Goal: Information Seeking & Learning: Check status

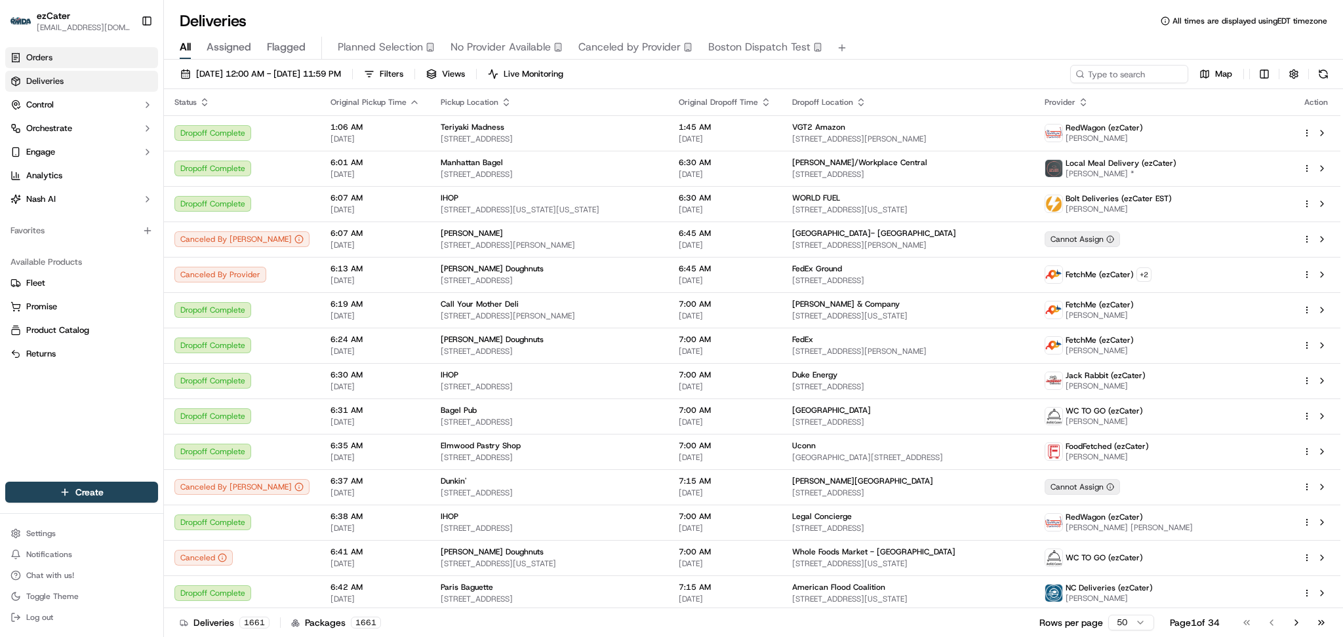
click at [33, 55] on span "Orders" at bounding box center [39, 58] width 26 height 12
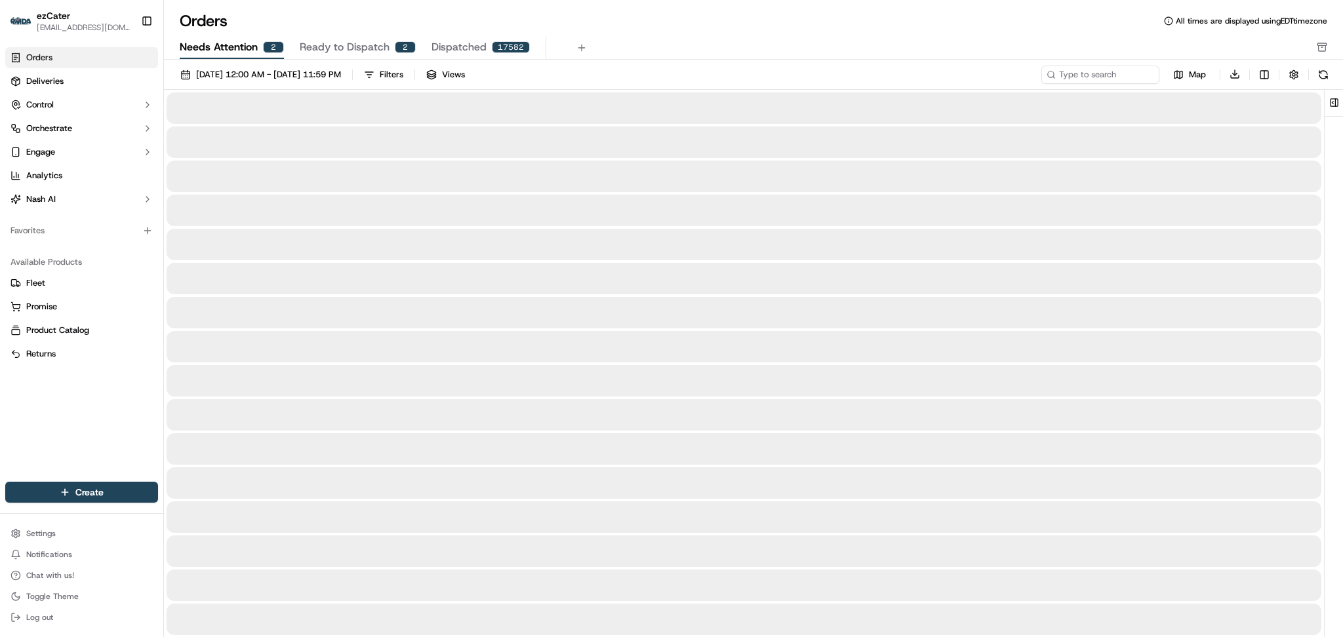
click at [218, 40] on span "Needs Attention" at bounding box center [219, 47] width 78 height 16
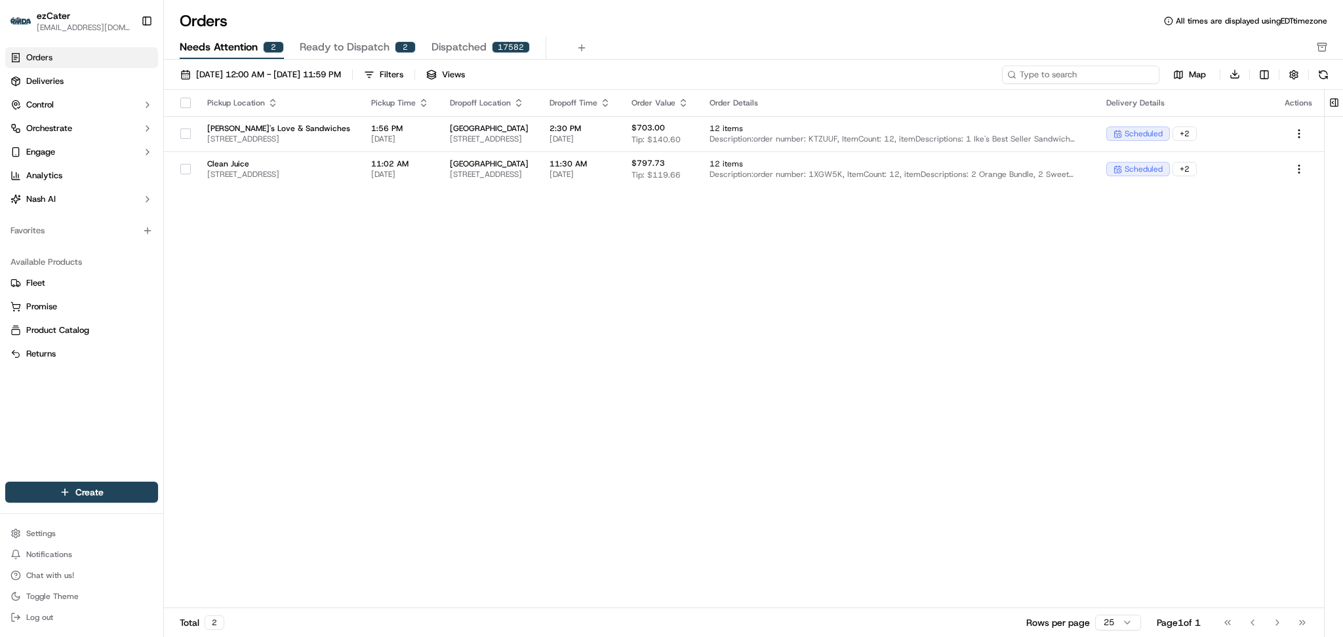
click at [1102, 80] on input at bounding box center [1080, 75] width 157 height 18
paste input "JP4-WPF"
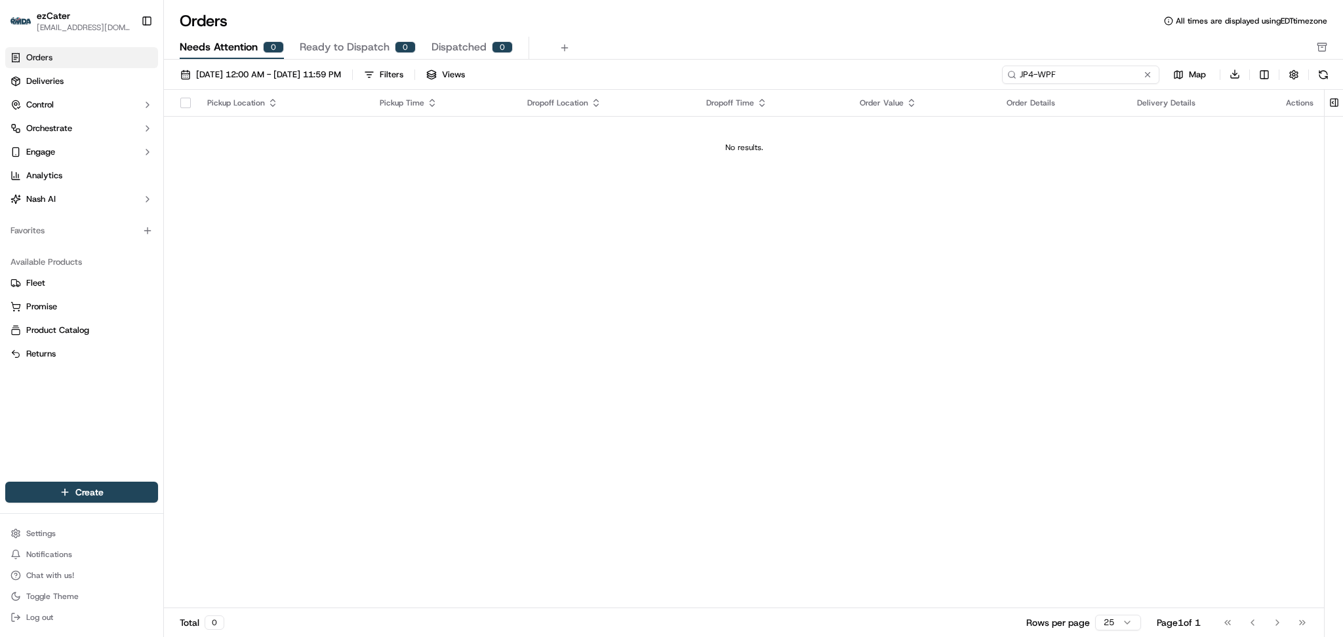
click at [1034, 73] on input "JP4-WPF" at bounding box center [1080, 75] width 157 height 18
drag, startPoint x: 1054, startPoint y: 71, endPoint x: 895, endPoint y: 68, distance: 158.7
click at [895, 68] on div "09/01/2025 12:00 AM - 09/30/2025 11:59 PM Filters Views JP4WPF Map Download" at bounding box center [753, 77] width 1179 height 25
type input "JP4-WPF"
click at [286, 76] on span "09/01/2025 12:00 AM - 09/30/2025 11:59 PM" at bounding box center [268, 75] width 145 height 12
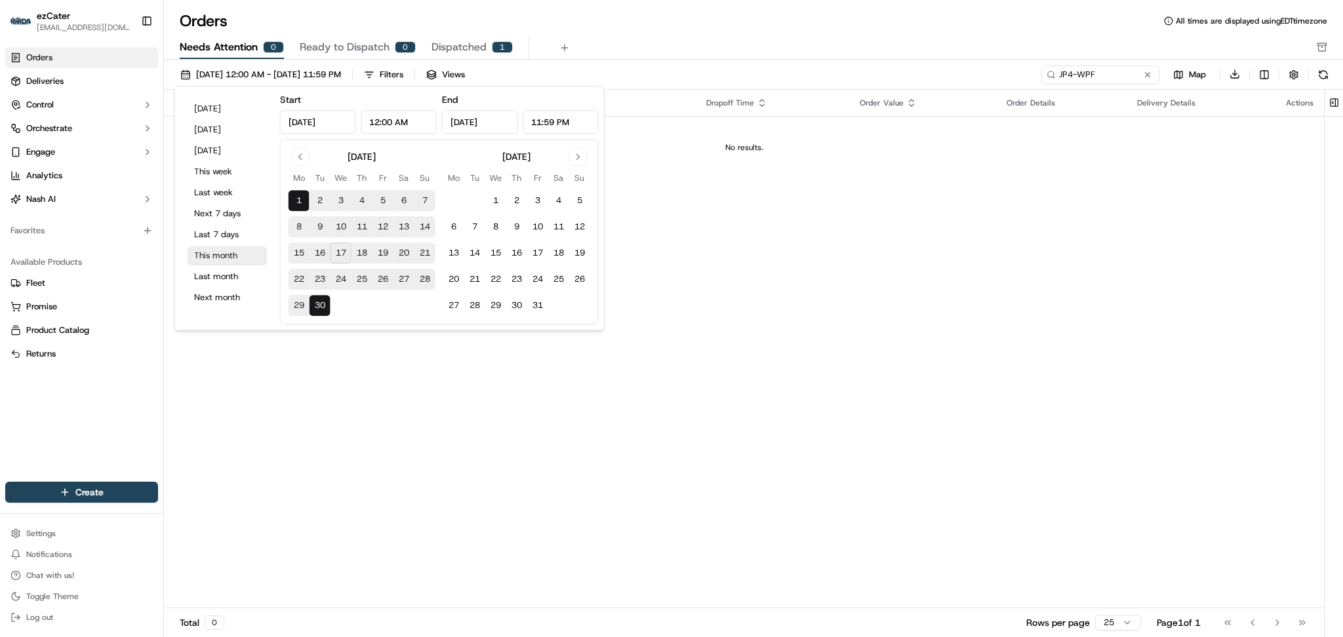
click at [233, 252] on button "This month" at bounding box center [227, 255] width 79 height 18
click at [603, 22] on div "Orders All times are displayed using EDT timezone" at bounding box center [753, 20] width 1179 height 21
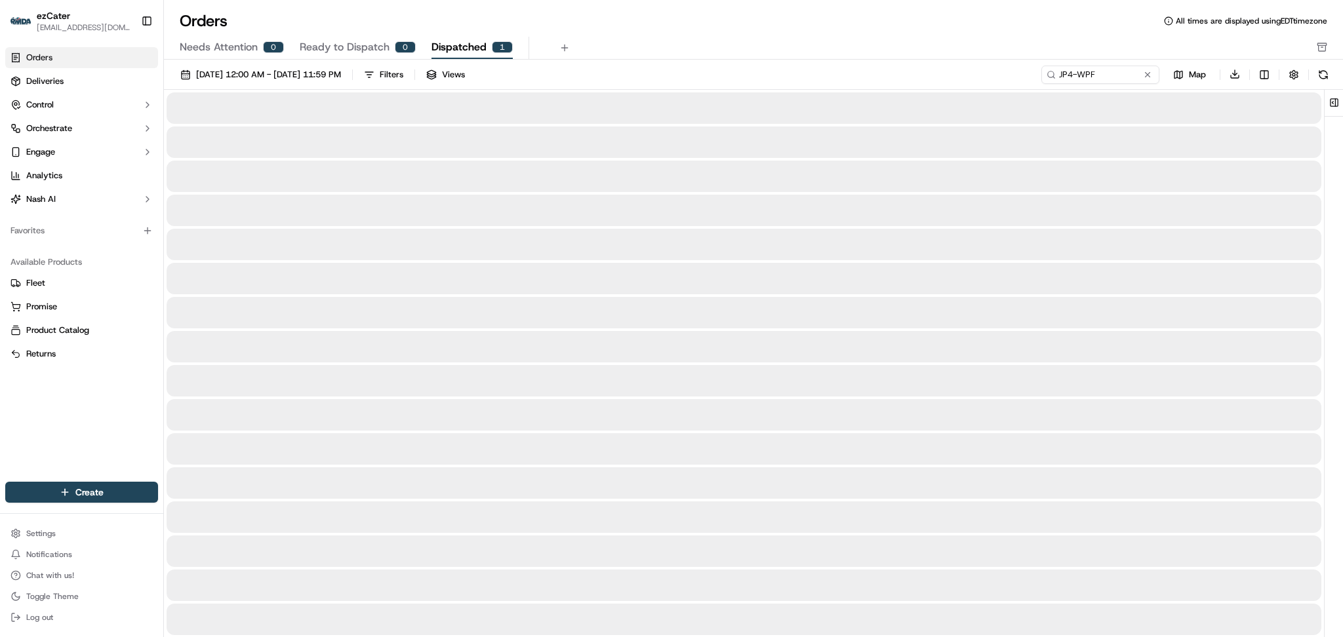
click at [497, 50] on div "1" at bounding box center [502, 47] width 21 height 12
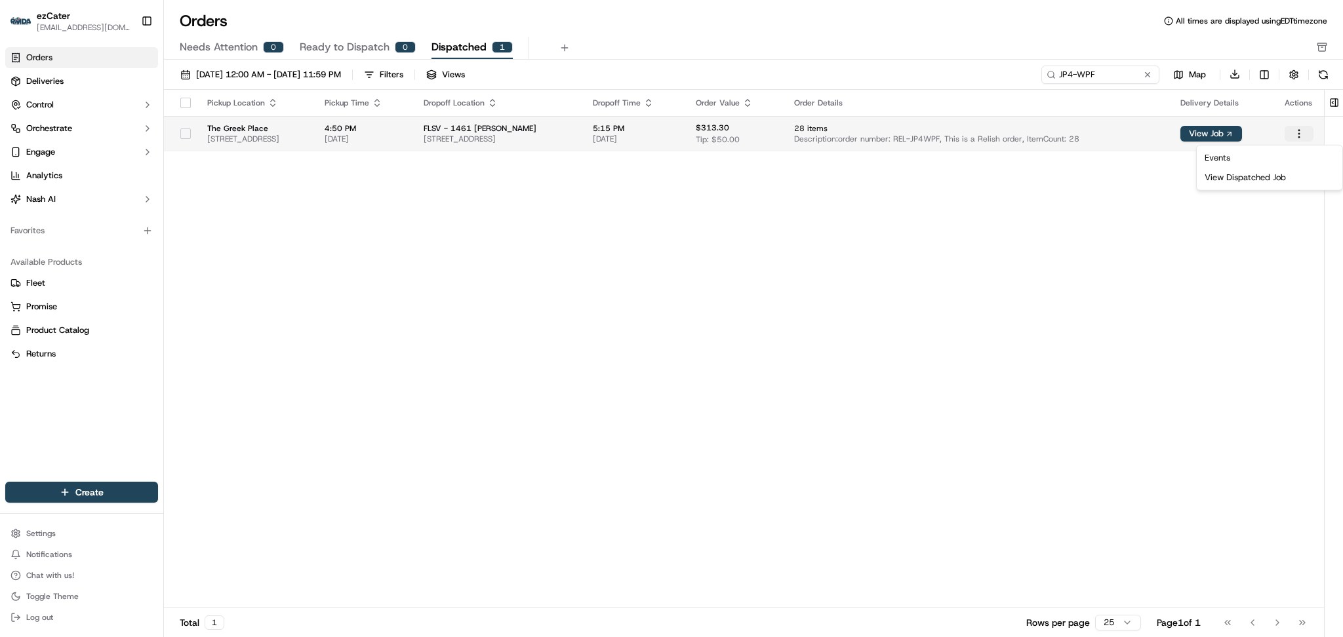
click at [1301, 130] on html "ezCater danicaquino0892@gmail.com Toggle Sidebar Orders Deliveries Control Orch…" at bounding box center [671, 318] width 1343 height 637
click at [1261, 176] on div "View Dispatched Job" at bounding box center [1269, 178] width 140 height 20
click at [1127, 172] on div "Pickup Location Pickup Time Dropoff Location Dropoff Time Order Value Order Det…" at bounding box center [744, 349] width 1160 height 519
click at [1056, 136] on span "Description: order number: REL-JP4WPF, This is a Relish order, ItemCount: 28" at bounding box center [976, 139] width 365 height 10
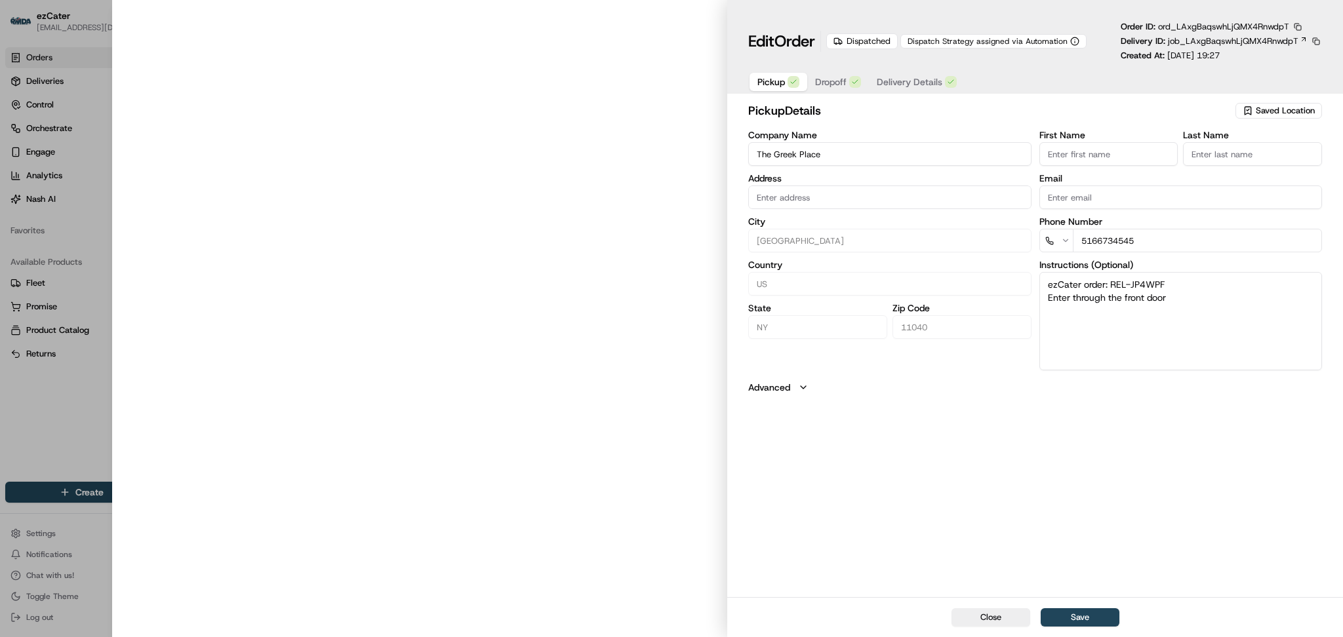
type input "2144 Jericho Turnpike, Garden City Park, NY, 11040"
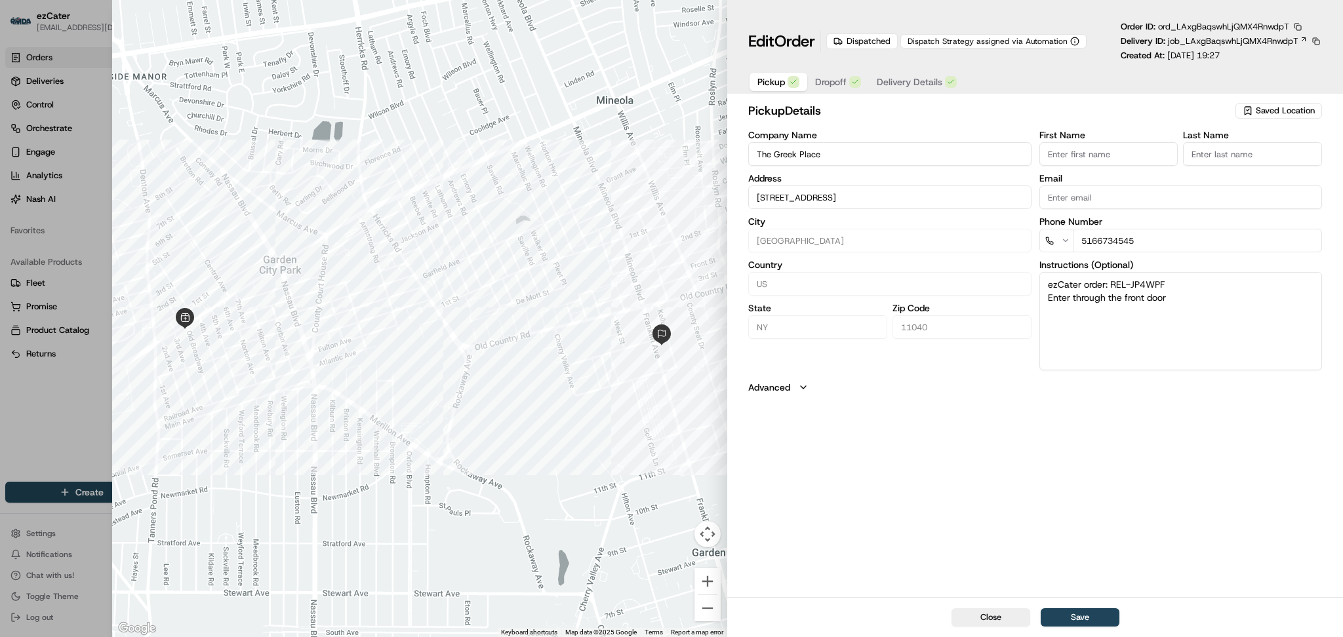
click at [984, 617] on button "Close" at bounding box center [990, 617] width 79 height 18
type input "+1"
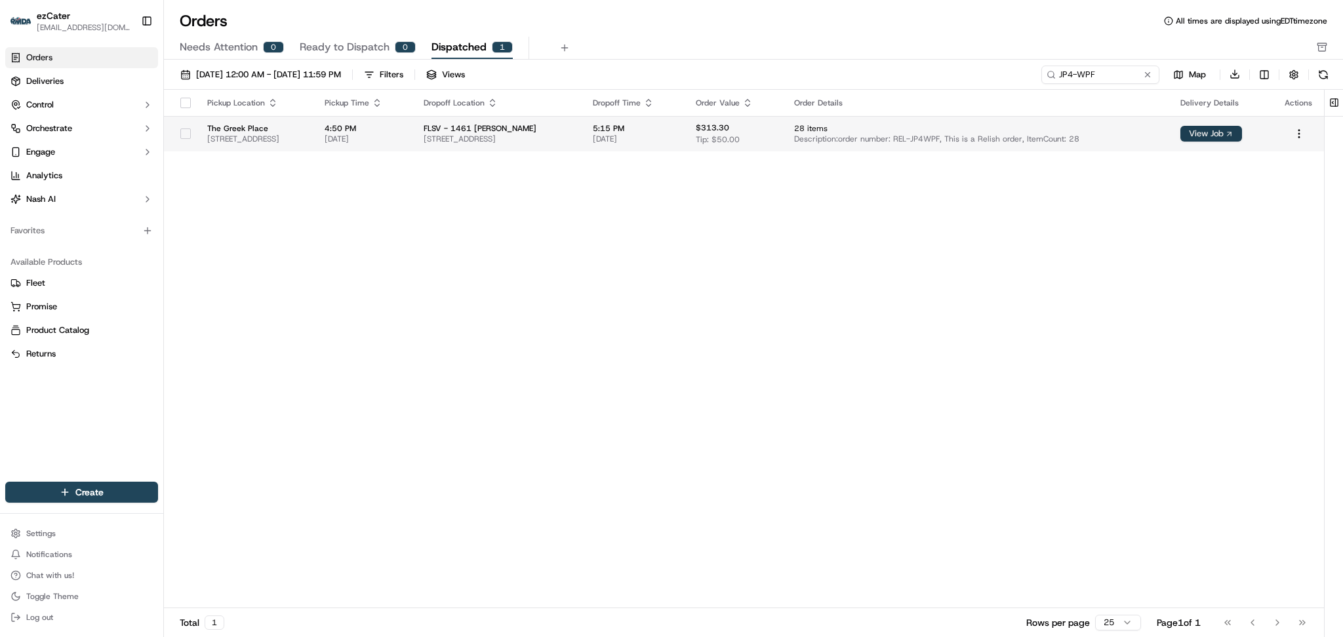
click at [1235, 136] on button "View Job" at bounding box center [1211, 134] width 62 height 16
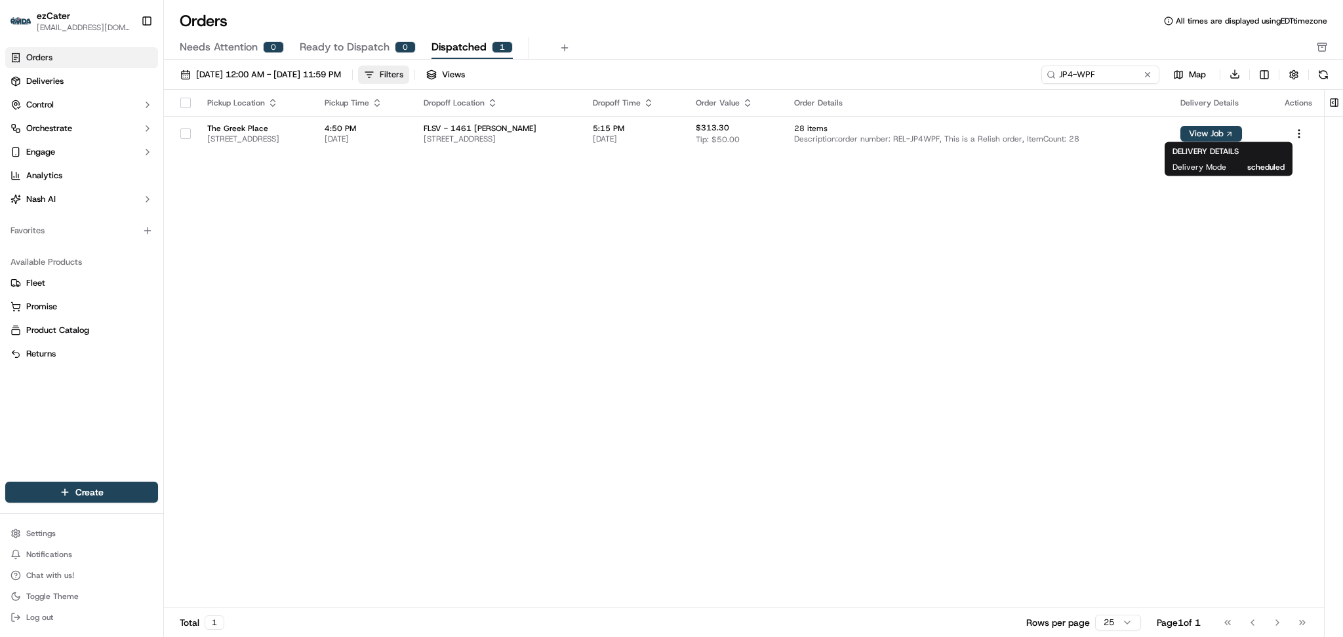
click at [403, 73] on div "Filters" at bounding box center [392, 75] width 24 height 12
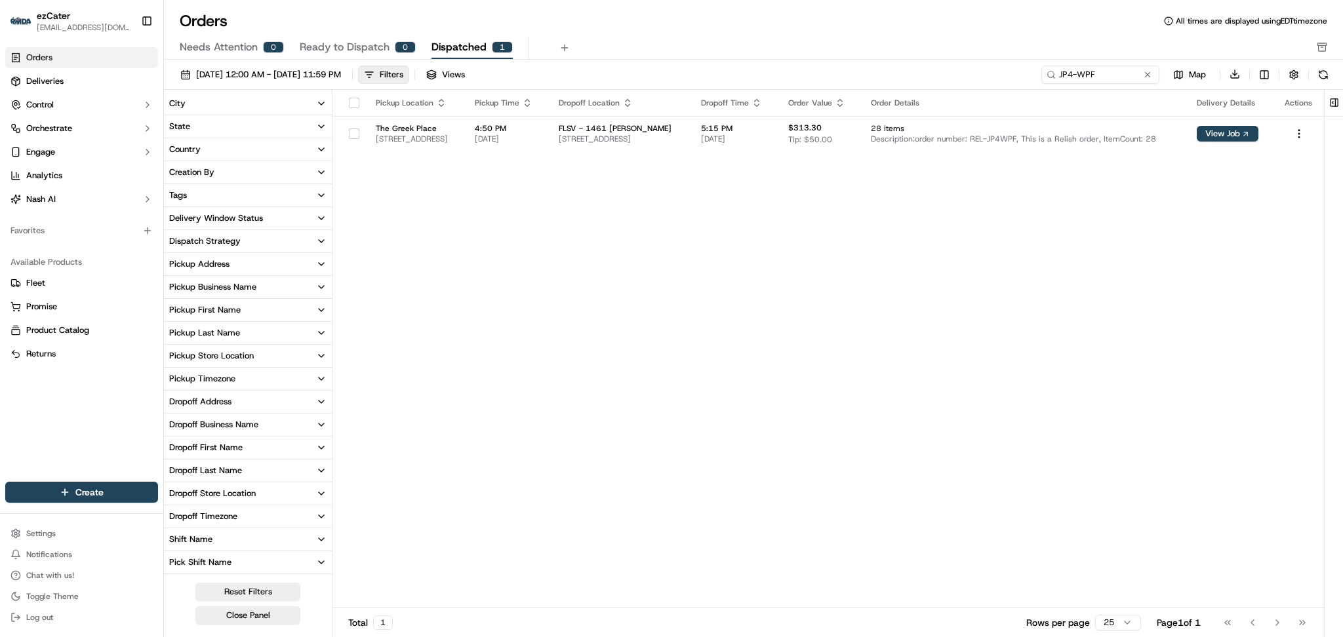
click at [342, 48] on span "Ready to Dispatch" at bounding box center [345, 47] width 90 height 16
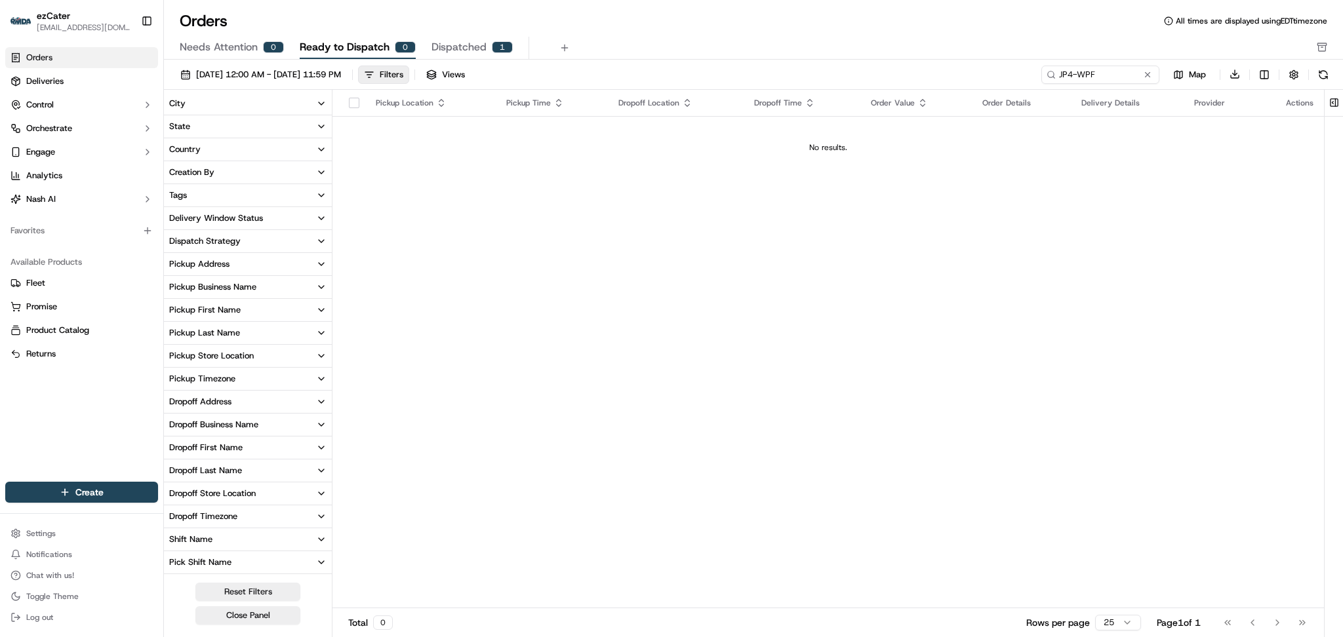
click at [246, 50] on span "Needs Attention" at bounding box center [219, 47] width 78 height 16
click at [482, 49] on span "Dispatched" at bounding box center [458, 47] width 55 height 16
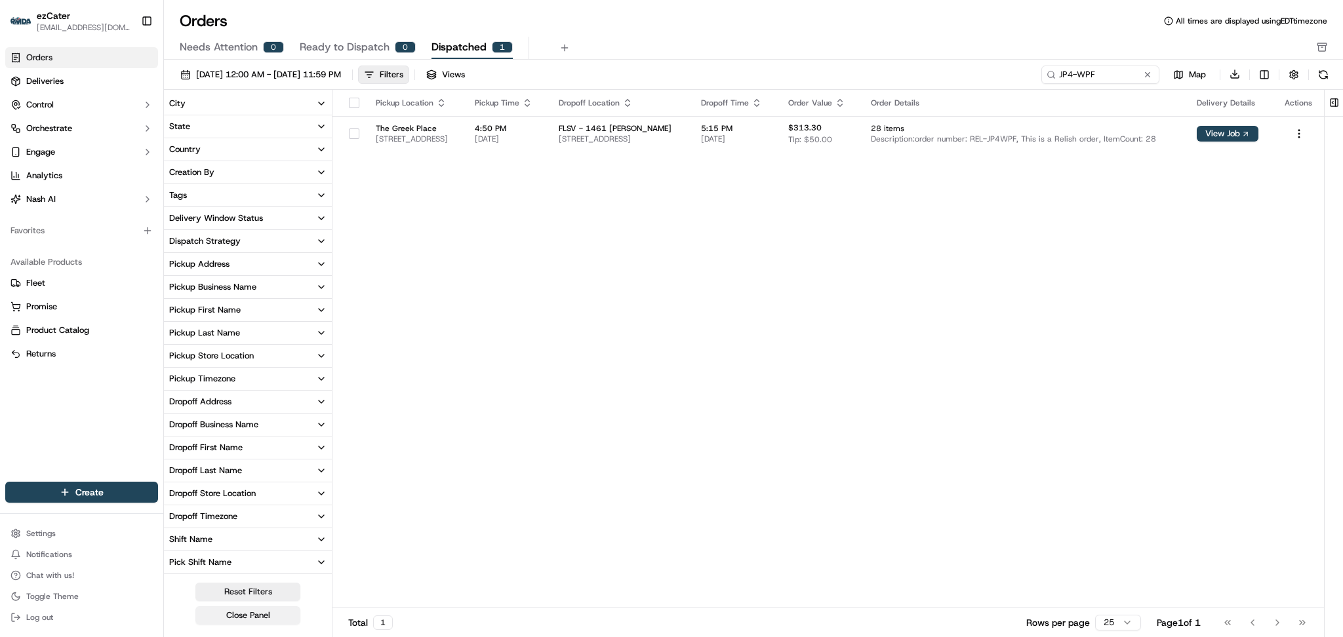
click at [250, 614] on button "Close Panel" at bounding box center [247, 615] width 105 height 18
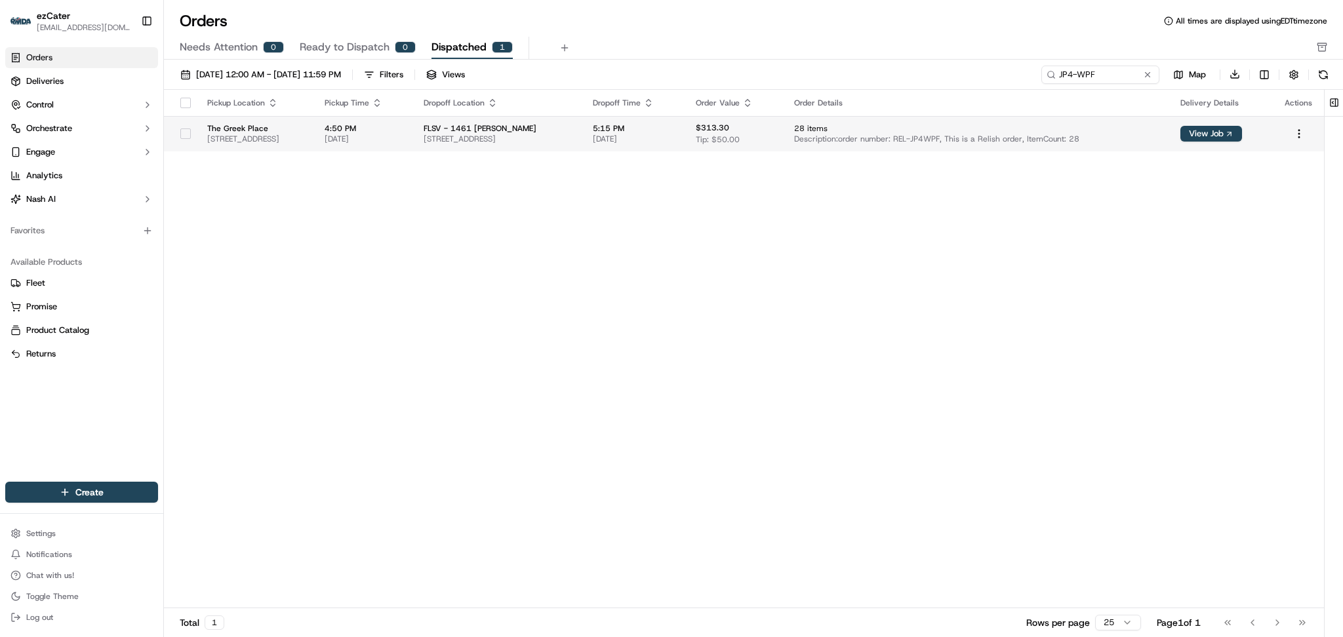
click at [515, 127] on span "FLSV - 1461 [PERSON_NAME]" at bounding box center [496, 128] width 147 height 10
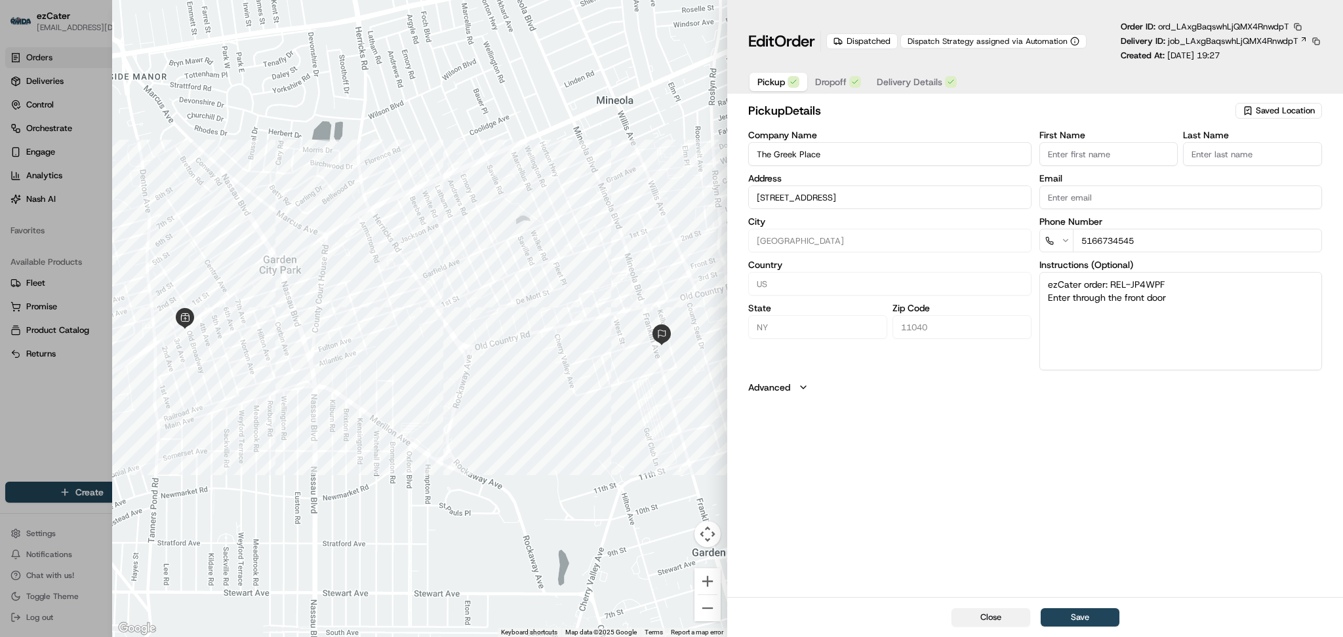
click at [1000, 618] on button "Close" at bounding box center [990, 617] width 79 height 18
type input "+1"
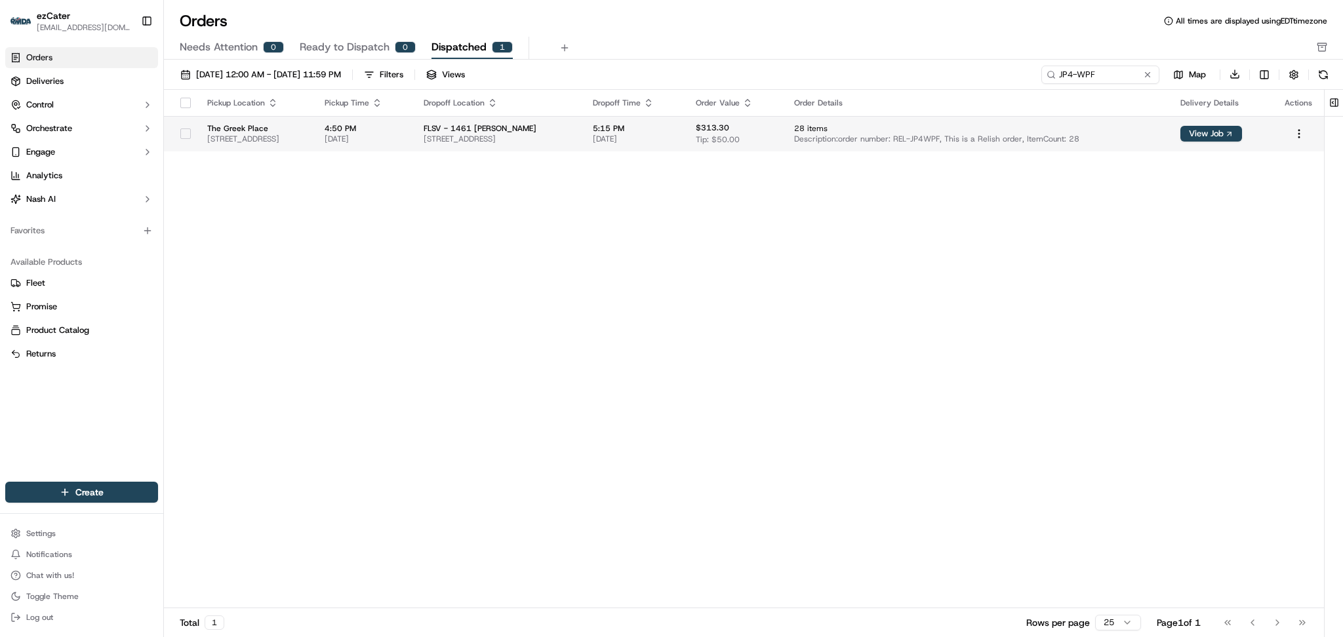
click at [1035, 130] on span "28 items" at bounding box center [976, 128] width 365 height 10
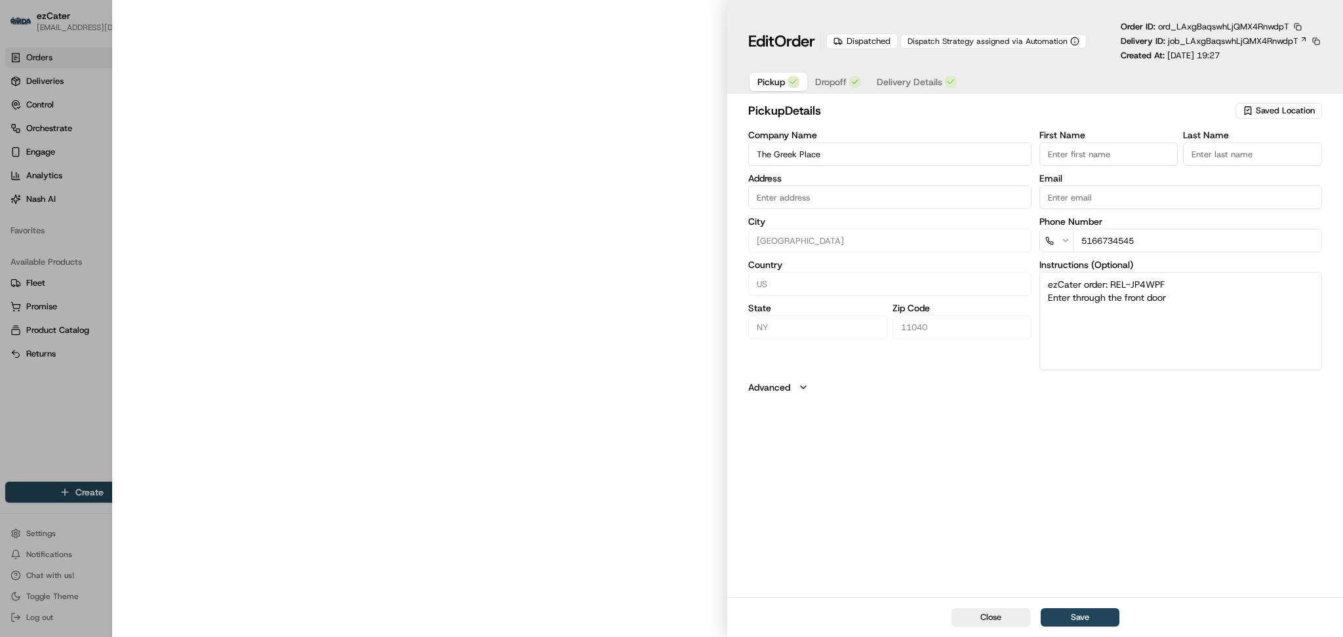
type input "2144 Jericho Turnpike, Garden City Park, NY, 11040"
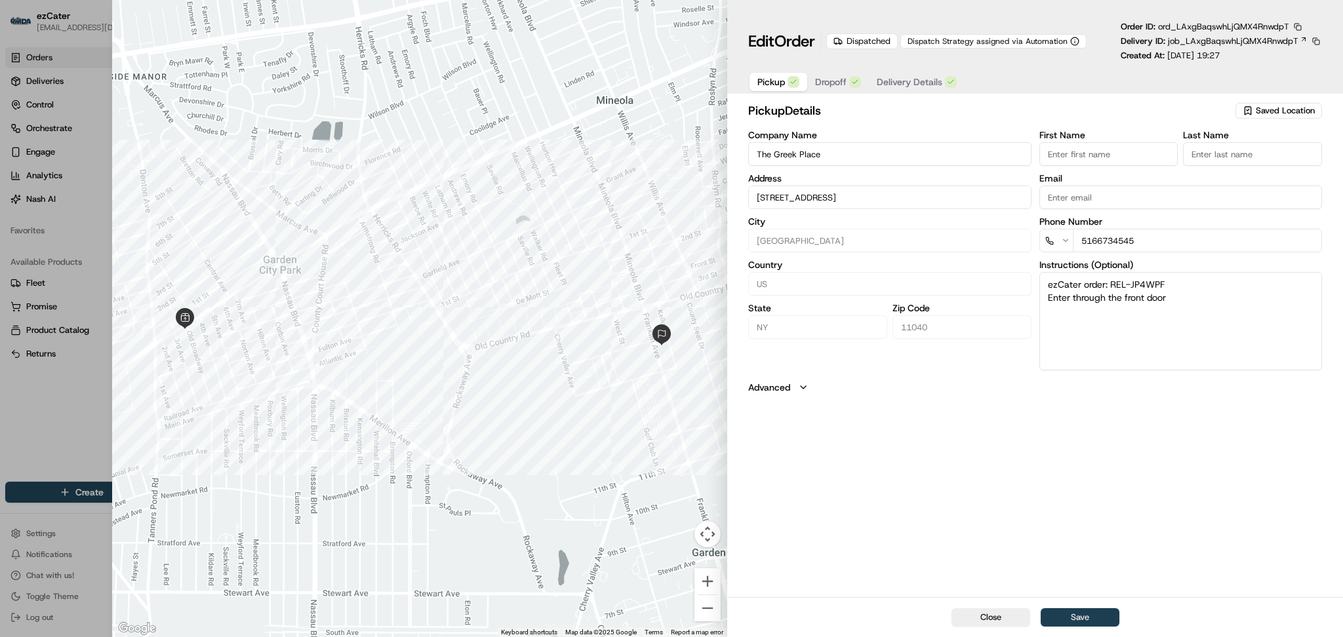
click at [1074, 614] on button "Save" at bounding box center [1079, 617] width 79 height 18
type input "+1"
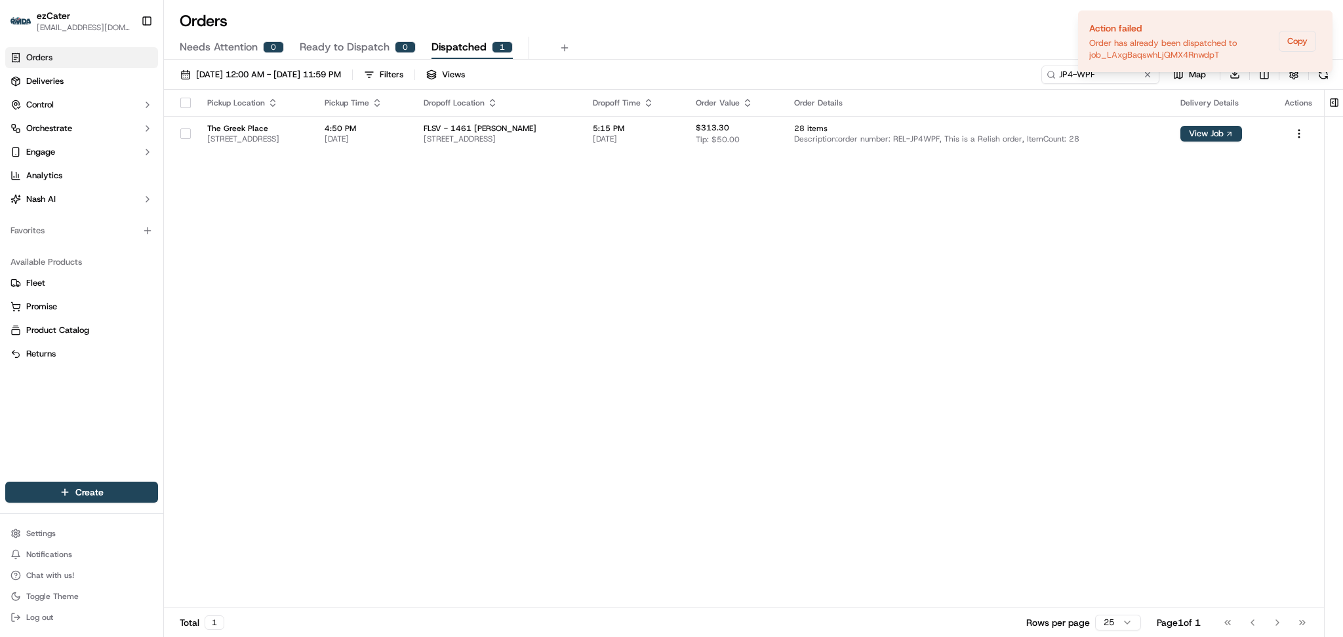
click at [1082, 210] on div "Pickup Location Pickup Time Dropoff Location Dropoff Time Order Value Order Det…" at bounding box center [744, 349] width 1160 height 519
click at [1301, 134] on html "ezCater danicaquino0892@gmail.com Toggle Sidebar Orders Deliveries Control Orch…" at bounding box center [671, 318] width 1343 height 637
click at [1236, 180] on div "View Dispatched Job" at bounding box center [1269, 178] width 140 height 20
click at [1223, 314] on div "Pickup Location Pickup Time Dropoff Location Dropoff Time Order Value Order Det…" at bounding box center [744, 349] width 1160 height 519
click at [958, 26] on div "Orders All times are displayed using EDT timezone" at bounding box center [753, 20] width 1179 height 21
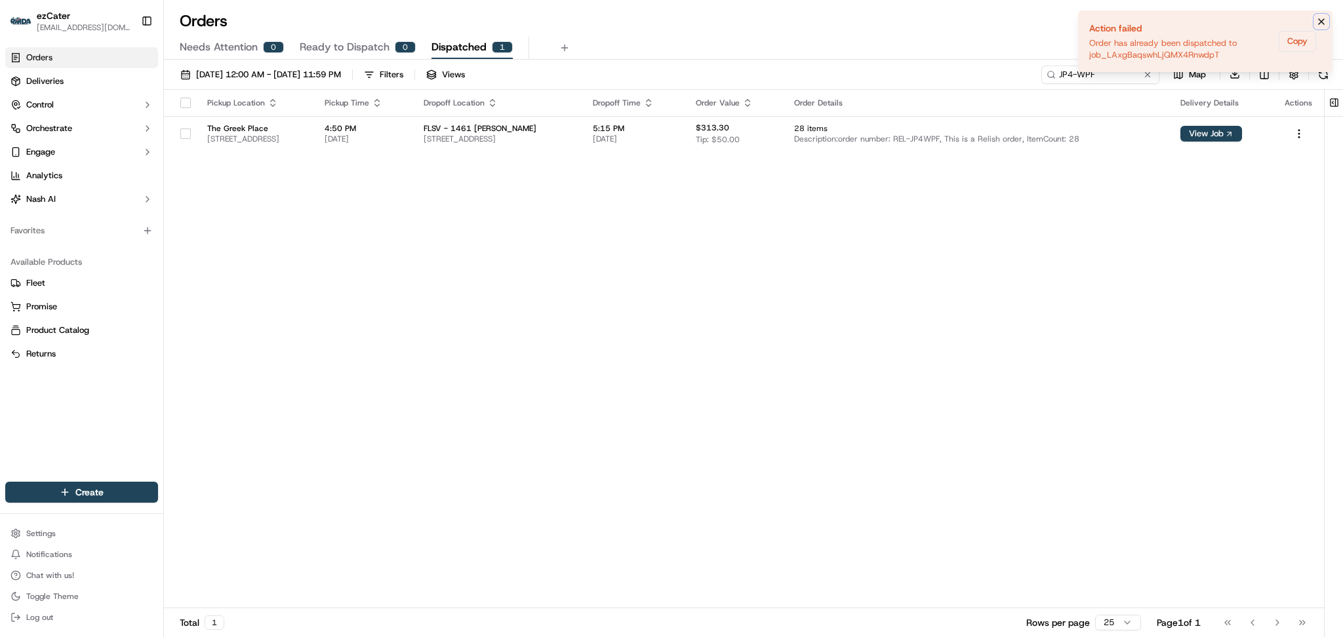
click at [1320, 19] on icon "Notifications (F8)" at bounding box center [1321, 21] width 10 height 10
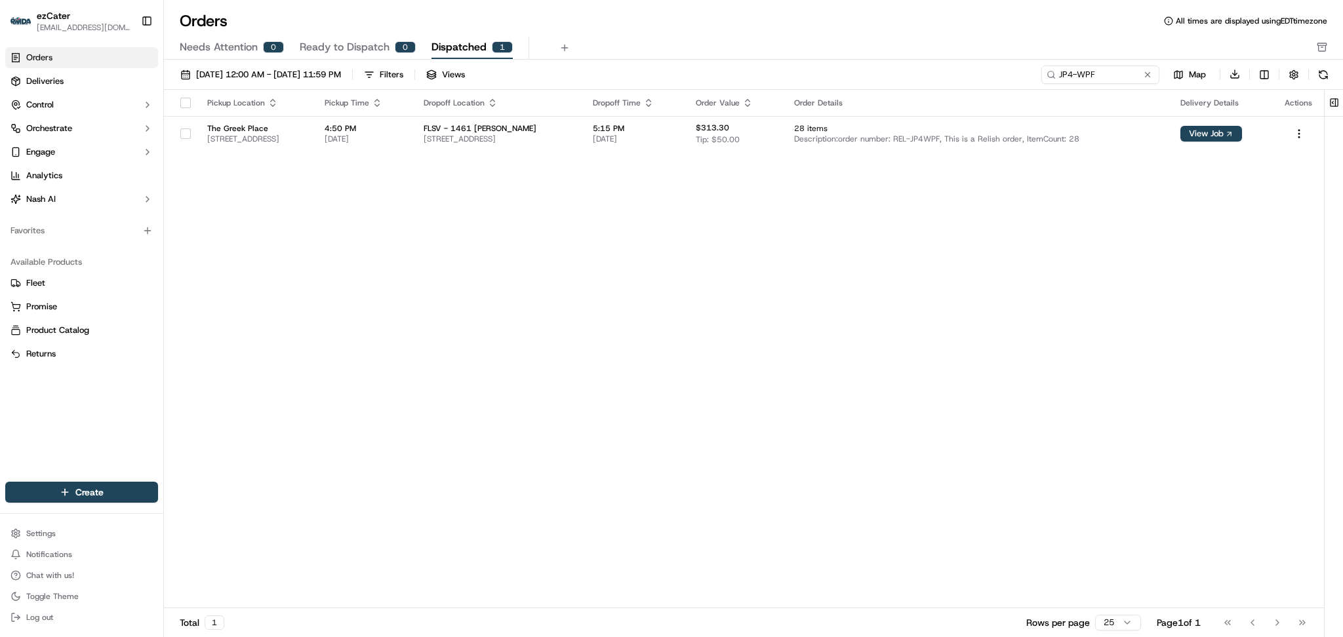
click at [905, 209] on div "Pickup Location Pickup Time Dropoff Location Dropoff Time Order Value Order Det…" at bounding box center [744, 349] width 1160 height 519
click at [675, 132] on span "5:15 PM" at bounding box center [634, 128] width 83 height 10
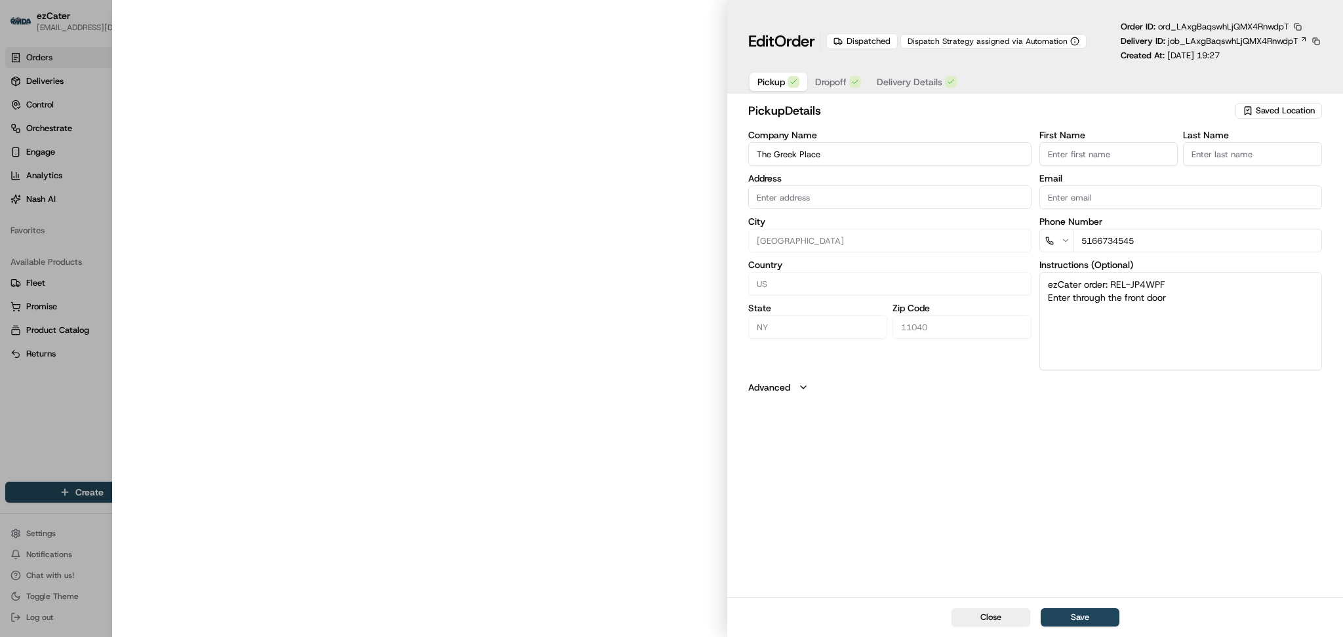
type input "2144 Jericho Turnpike, Garden City Park, NY, 11040"
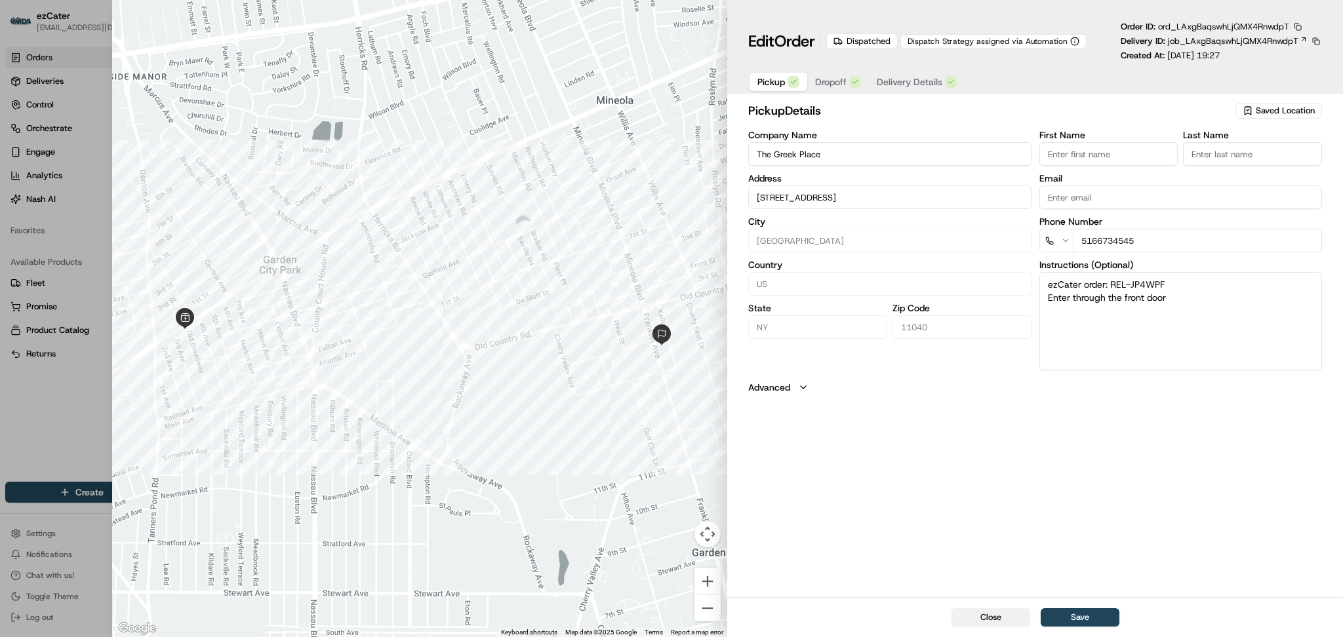
click at [1002, 620] on button "Close" at bounding box center [990, 617] width 79 height 18
type input "+1"
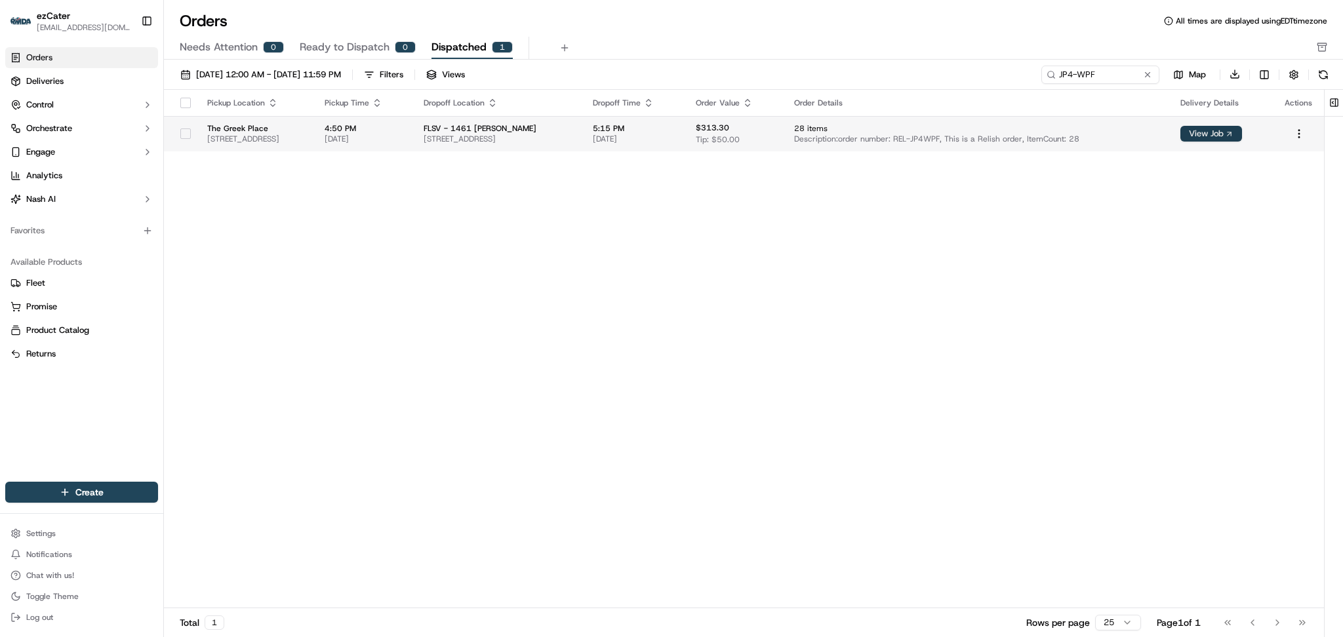
click at [1238, 135] on button "View Job" at bounding box center [1211, 134] width 62 height 16
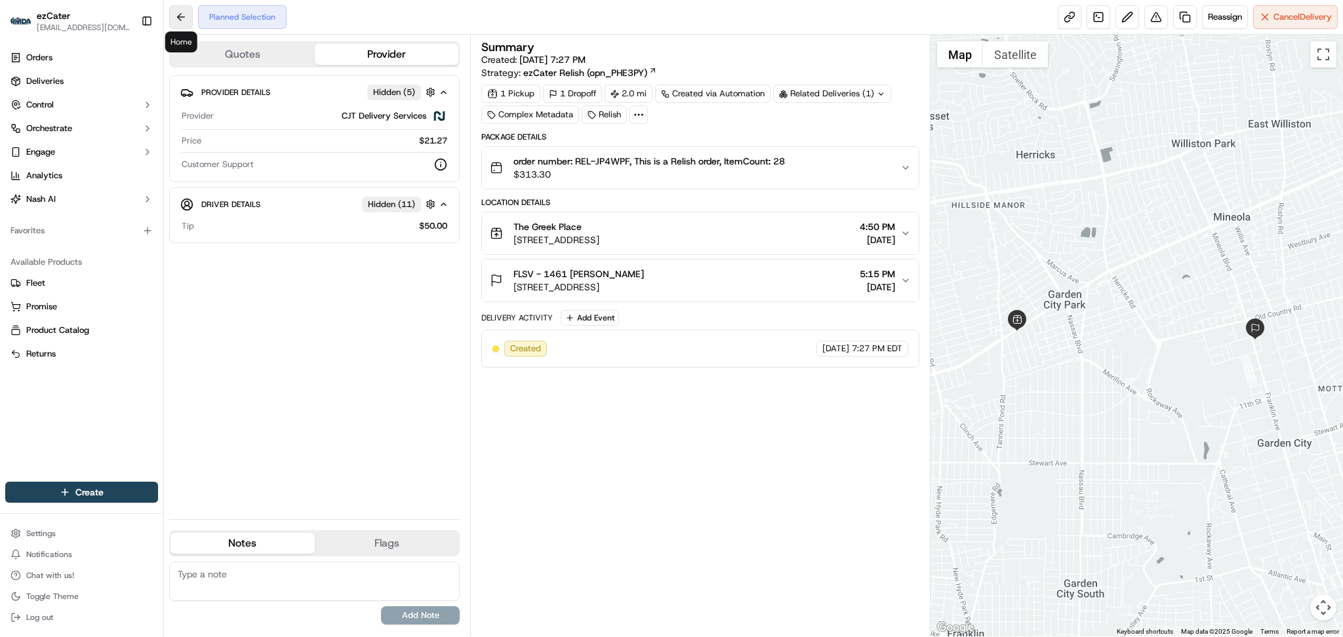
click at [186, 19] on button at bounding box center [181, 17] width 24 height 24
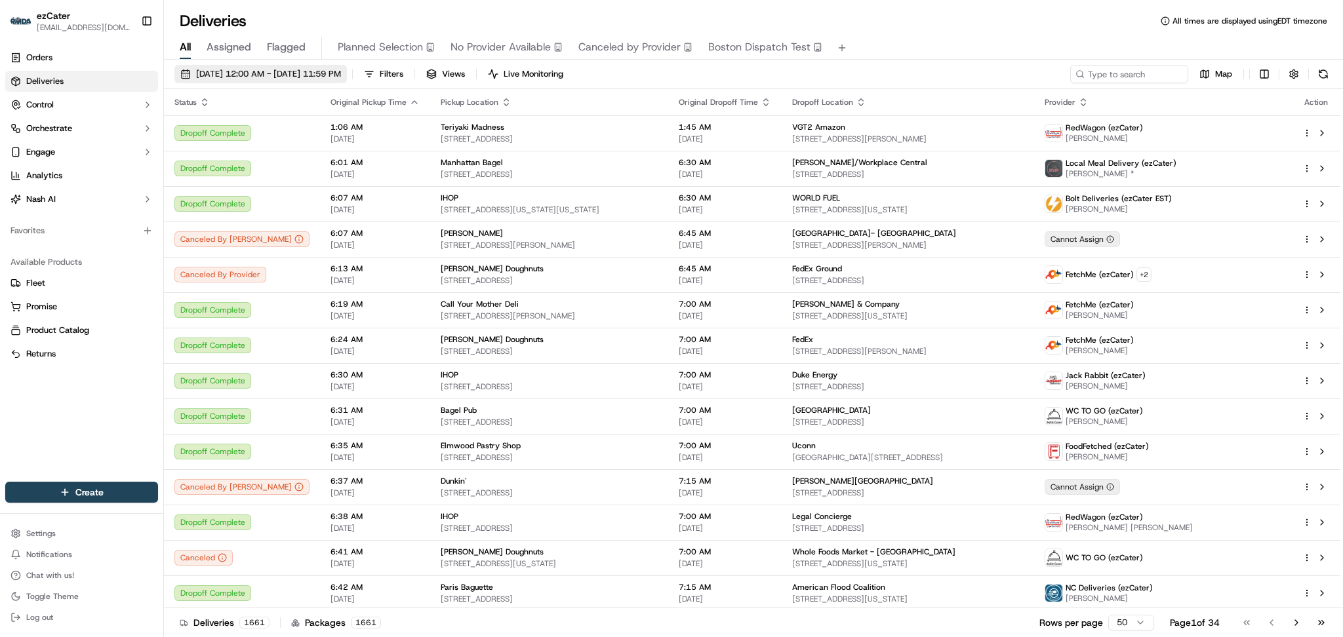
click at [270, 71] on span "09/17/2025 12:00 AM - 09/17/2025 11:59 PM" at bounding box center [268, 74] width 145 height 12
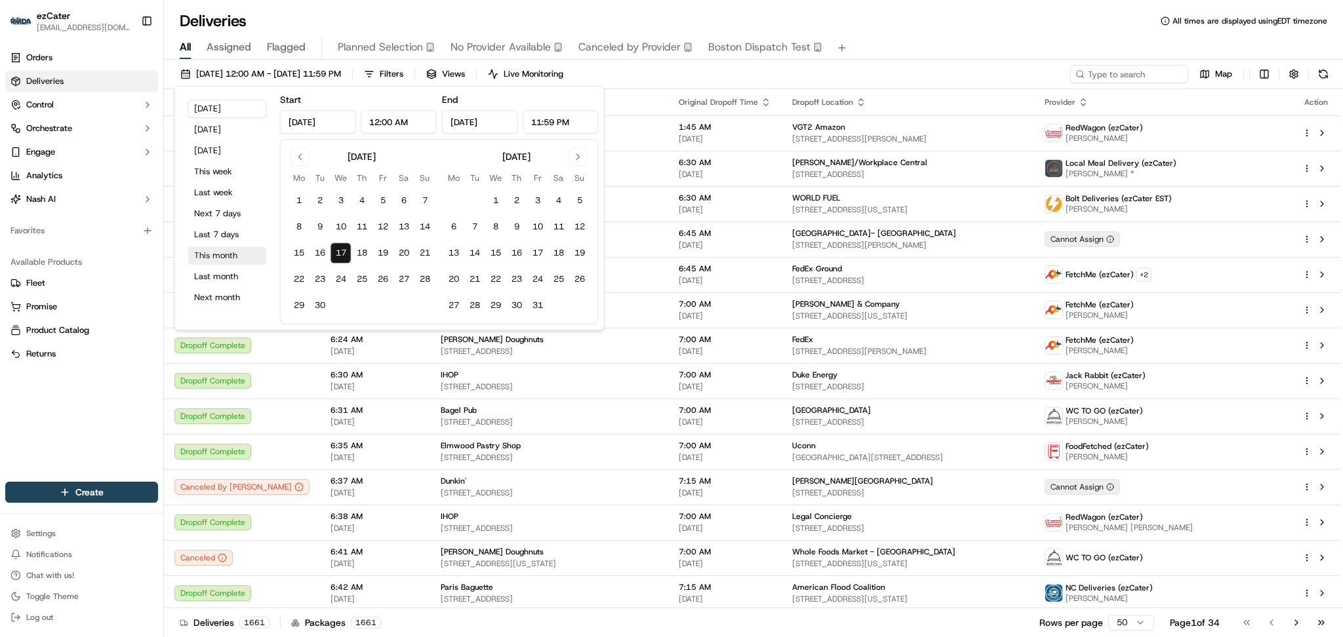
click at [212, 258] on button "This month" at bounding box center [227, 255] width 79 height 18
type input "Sep 1, 2025"
type input "Sep 30, 2025"
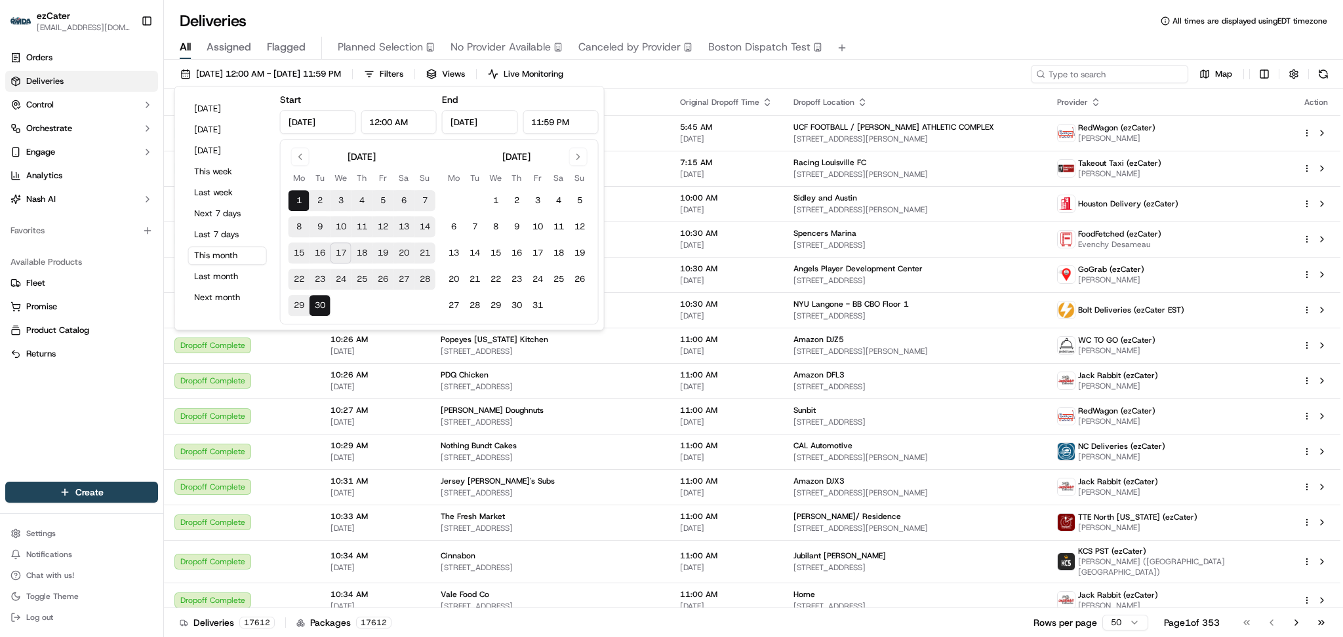
click at [1145, 68] on input at bounding box center [1108, 74] width 157 height 18
paste input "8W6EK3"
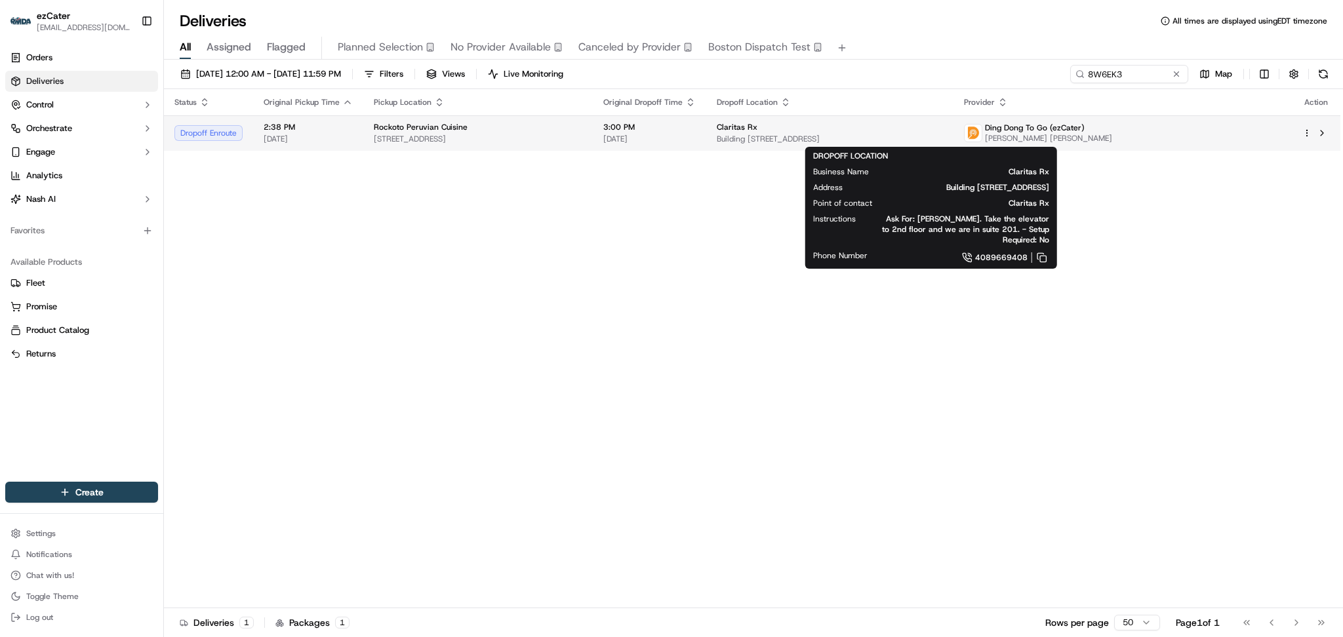
click at [757, 132] on span "Claritas Rx" at bounding box center [736, 127] width 41 height 10
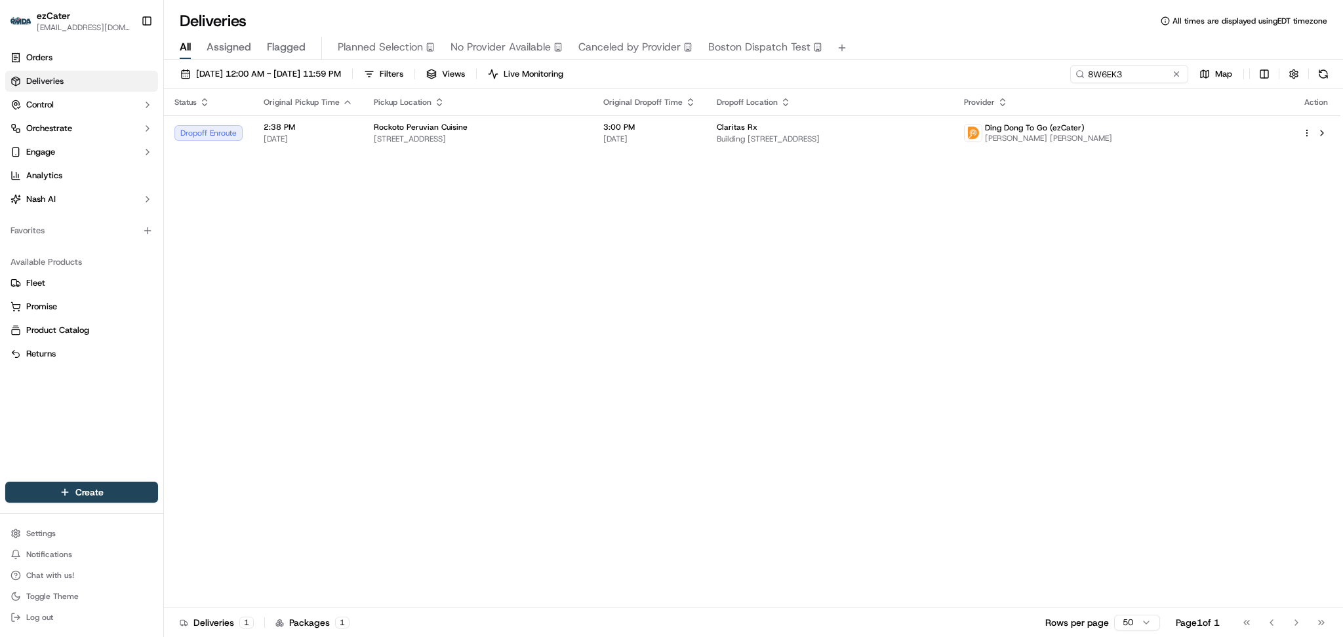
drag, startPoint x: 1187, startPoint y: 269, endPoint x: 1171, endPoint y: 215, distance: 56.2
click at [1187, 267] on div "Status Original Pickup Time Pickup Location Original Dropoff Time Dropoff Locat…" at bounding box center [752, 348] width 1176 height 519
click at [1118, 136] on td "Ding Dong To Go (ezCater) Mery Andrea Rueda Diaz" at bounding box center [1122, 132] width 338 height 35
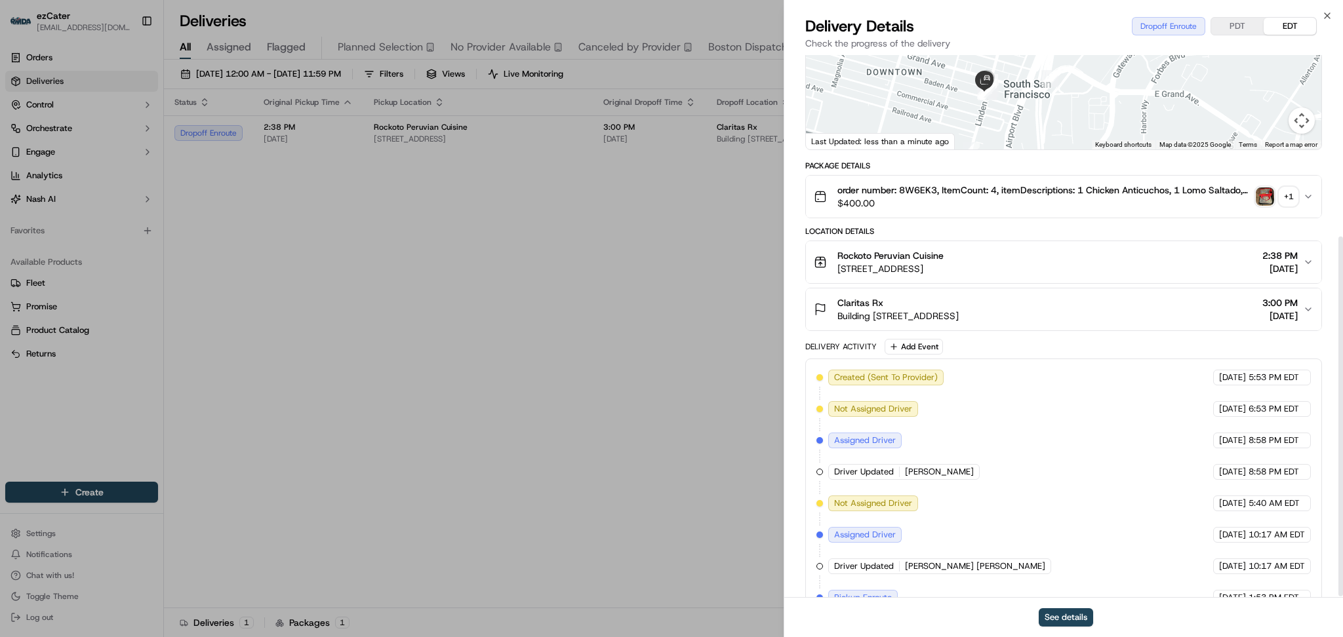
scroll to position [275, 0]
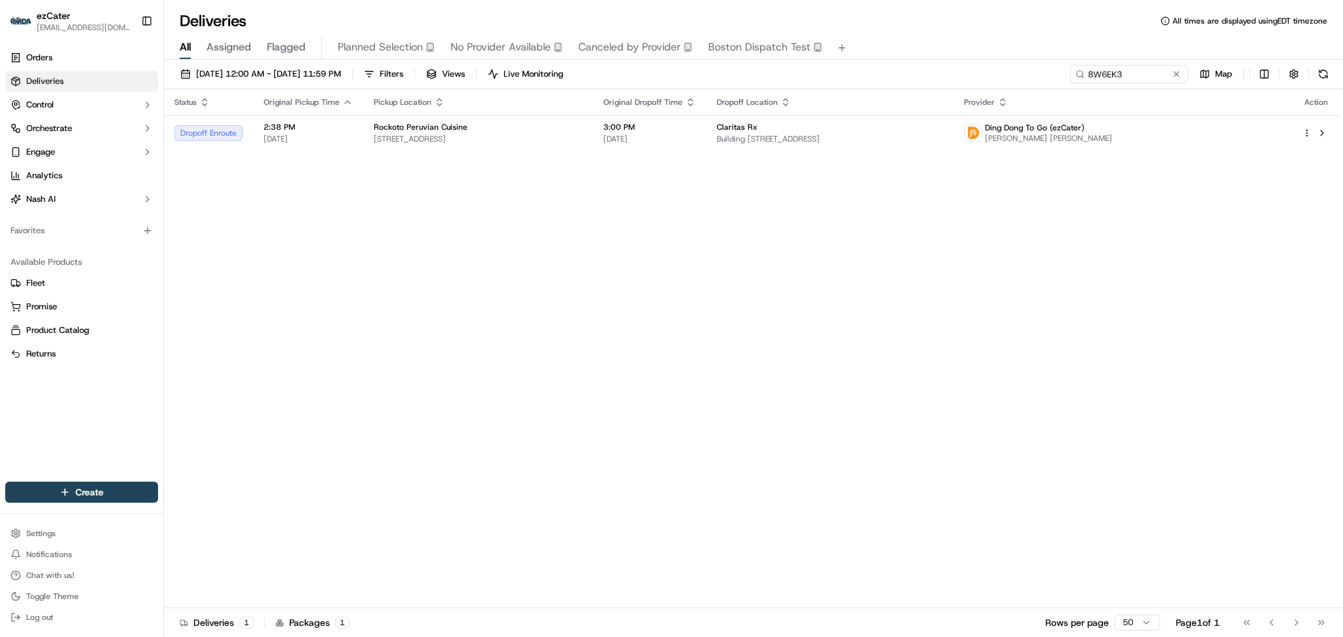
click at [1122, 87] on div "09/01/2025 12:00 AM - 09/30/2025 11:59 PM Filters Views Live Monitoring 8W6EK3 …" at bounding box center [753, 77] width 1179 height 24
paste input "MMZ0C8"
drag, startPoint x: 1126, startPoint y: 78, endPoint x: 887, endPoint y: 78, distance: 239.3
click at [887, 78] on div "09/01/2025 12:00 AM - 09/30/2025 11:59 PM Filters Views Live Monitoring MMZ0C8 …" at bounding box center [753, 77] width 1179 height 24
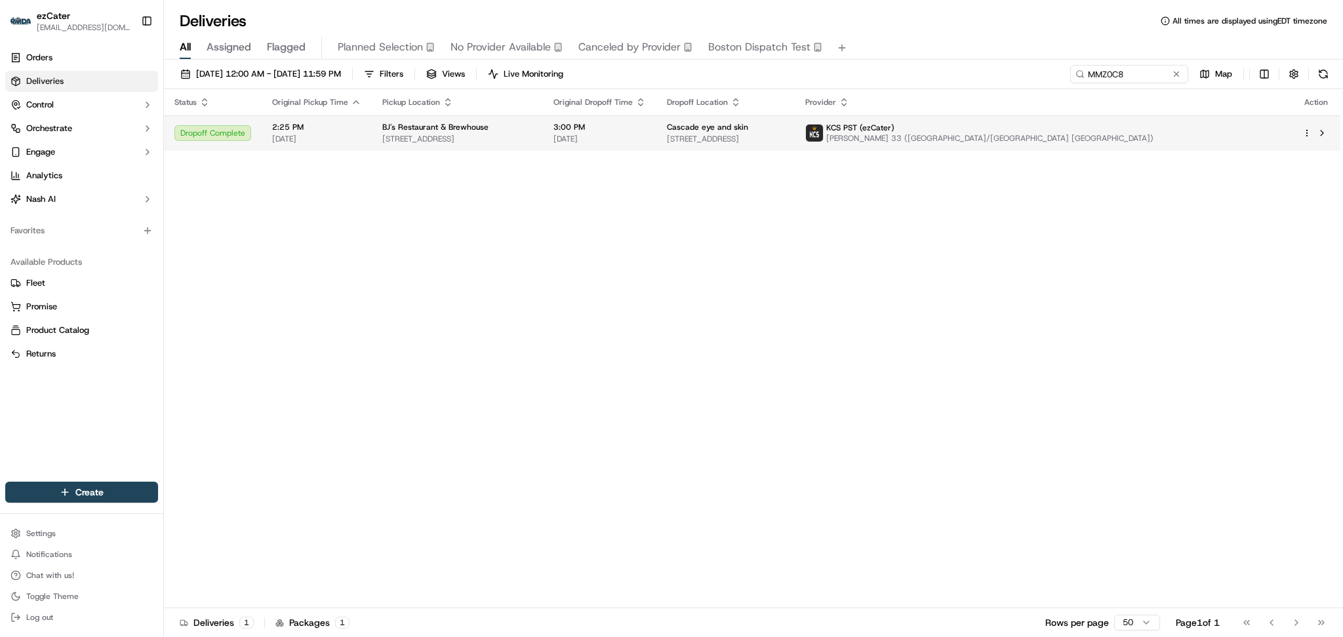
click at [1082, 140] on span "Ryan Georgi 33 (Auburn/Seattle WA)" at bounding box center [989, 138] width 327 height 10
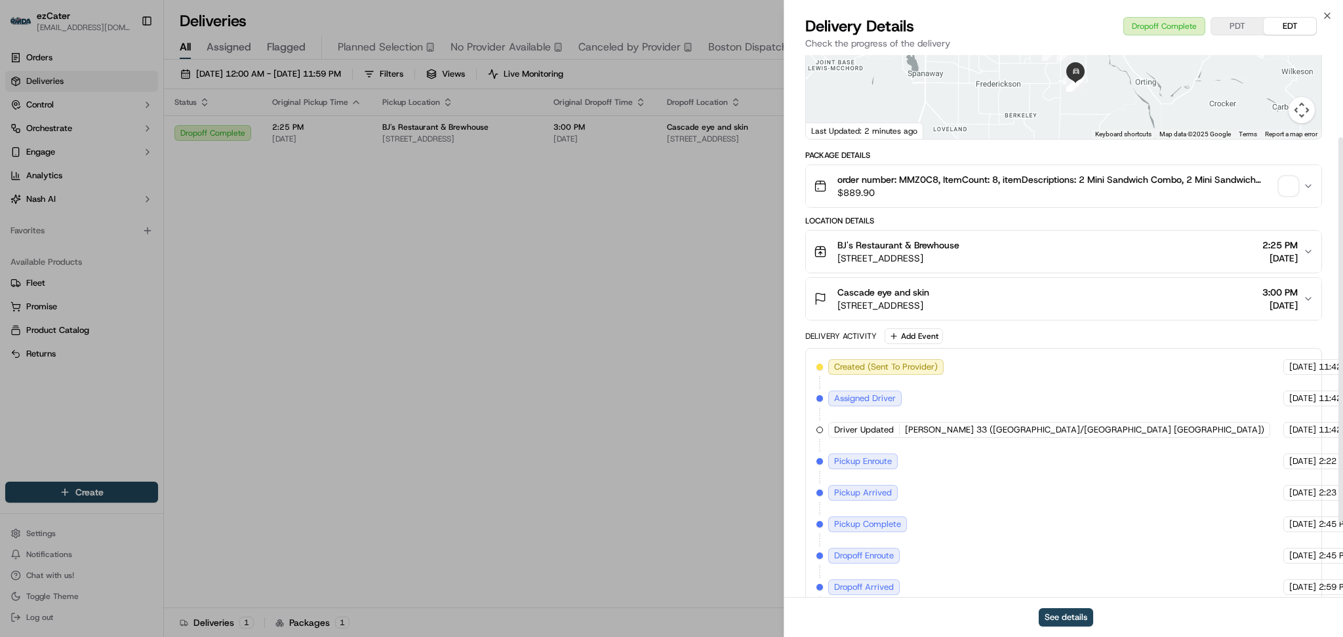
scroll to position [223, 0]
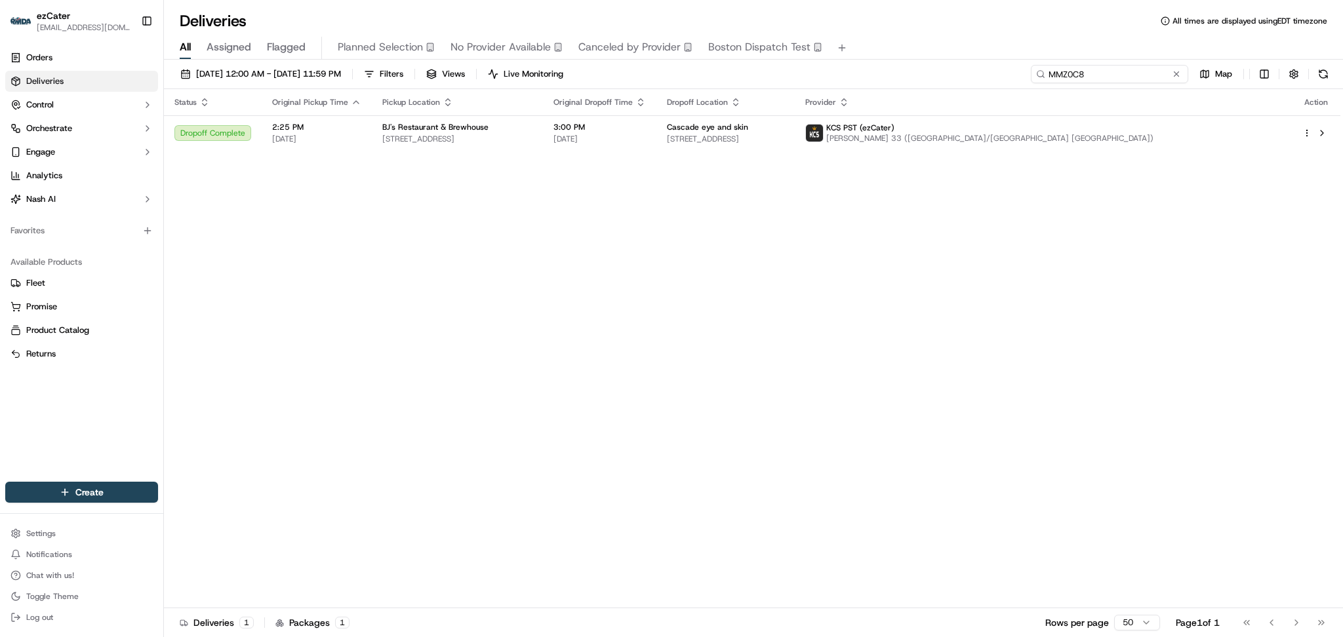
drag, startPoint x: 1136, startPoint y: 73, endPoint x: 869, endPoint y: 72, distance: 266.8
click at [869, 72] on div "09/01/2025 12:00 AM - 09/30/2025 11:59 PM Filters Views Live Monitoring MMZ0C8 …" at bounding box center [753, 77] width 1179 height 24
paste input "VTYWQX"
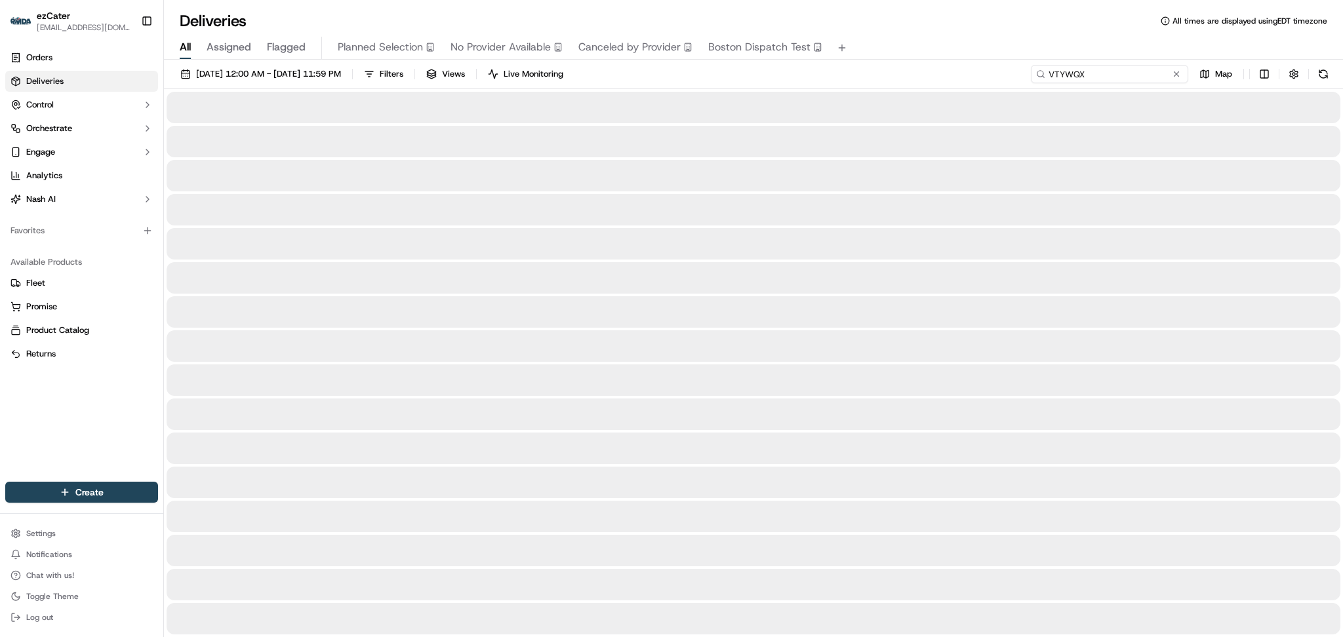
type input "VTYWQX"
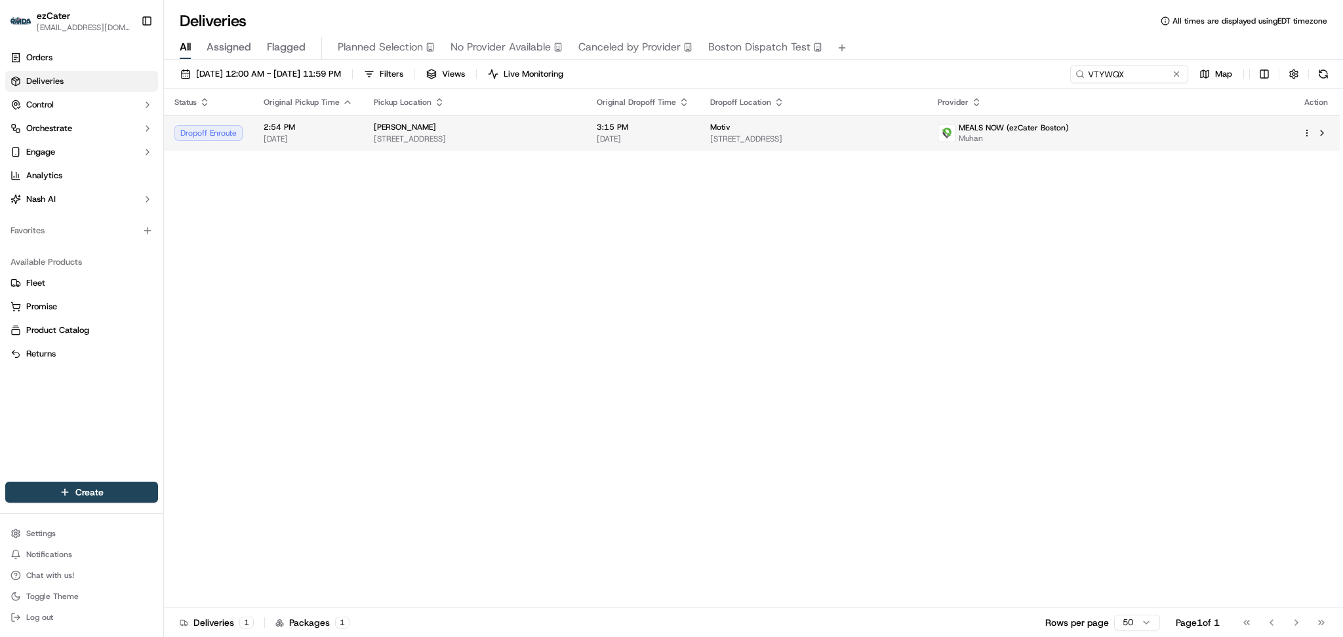
click at [685, 135] on span "[DATE]" at bounding box center [643, 139] width 92 height 10
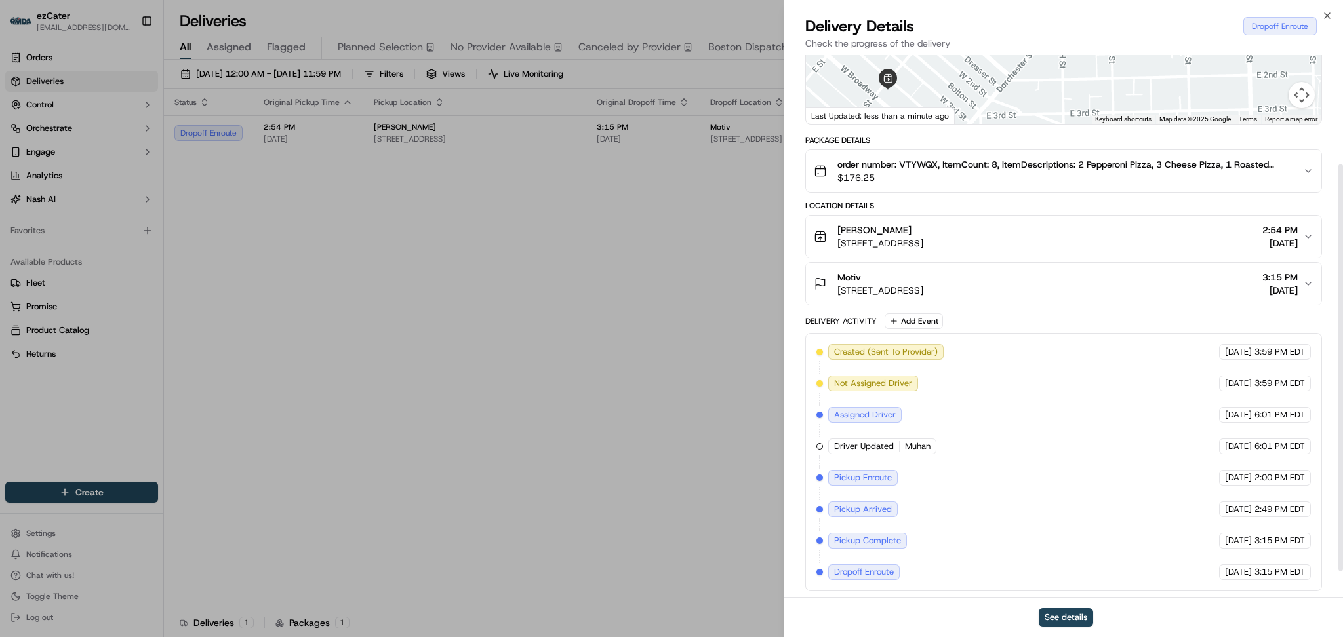
scroll to position [180, 0]
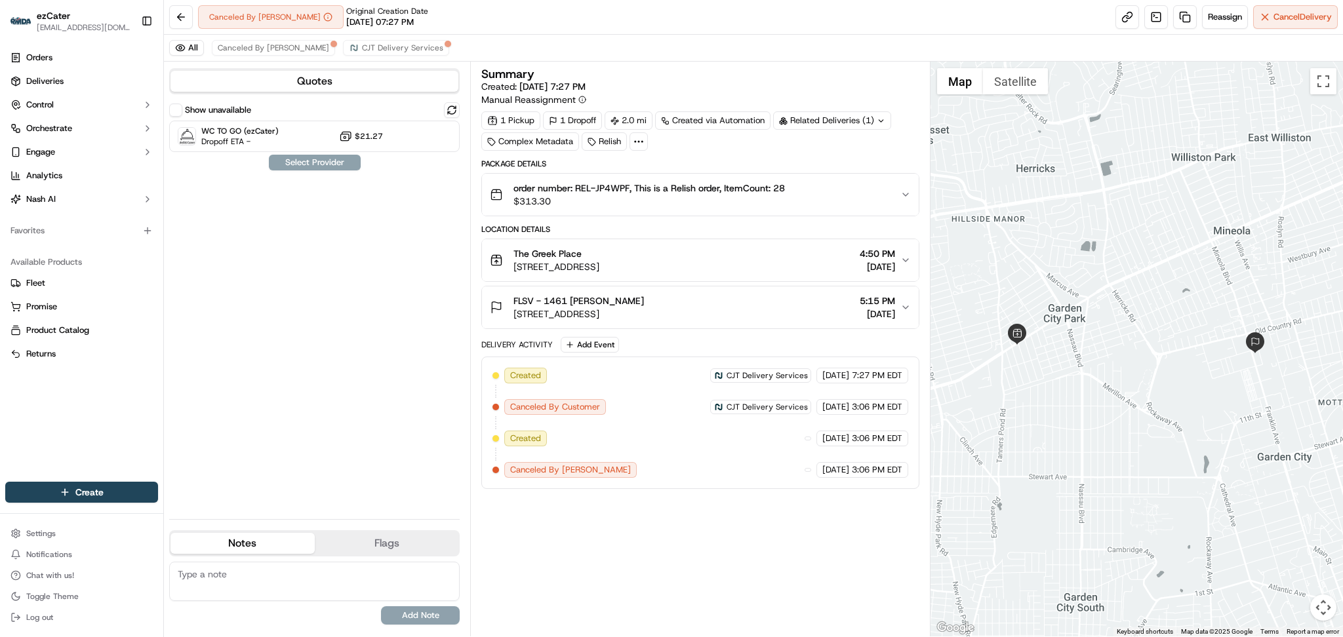
click at [222, 253] on div "Show unavailable WC TO GO (ezCater) Dropoff ETA - $21.27 Select Provider" at bounding box center [314, 305] width 290 height 406
click at [193, 241] on div "Show unavailable WC TO GO (ezCater) Dropoff ETA - $21.27 Select Provider" at bounding box center [314, 305] width 290 height 406
